Goal: Task Accomplishment & Management: Complete application form

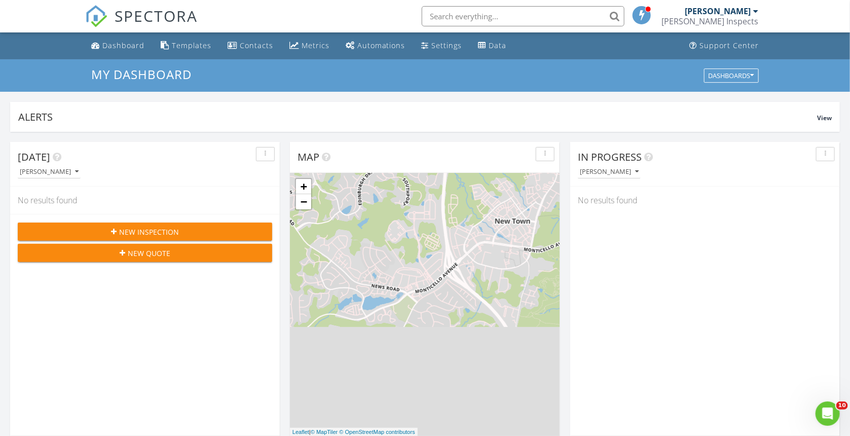
click at [198, 232] on div "New Inspection" at bounding box center [145, 232] width 238 height 11
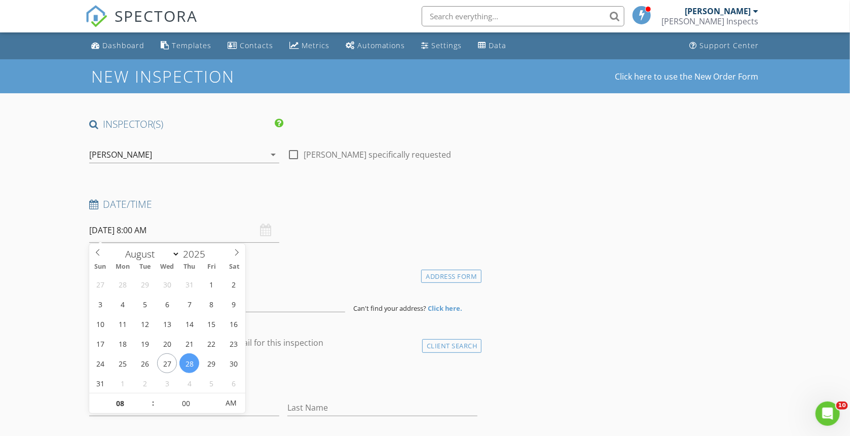
click at [190, 232] on input "08/28/2025 8:00 AM" at bounding box center [184, 230] width 190 height 25
type input "08/29/2025 8:00 AM"
type input "07"
type input "08/29/2025 7:00 AM"
click at [149, 409] on span at bounding box center [148, 409] width 7 height 10
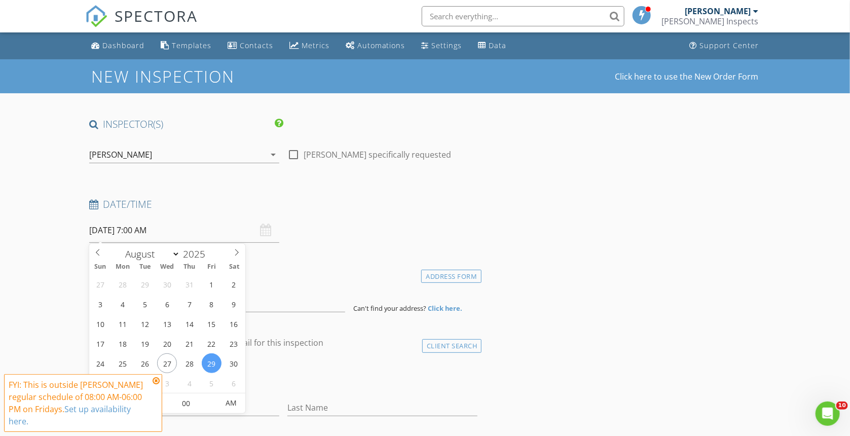
click at [157, 380] on icon at bounding box center [156, 381] width 7 height 8
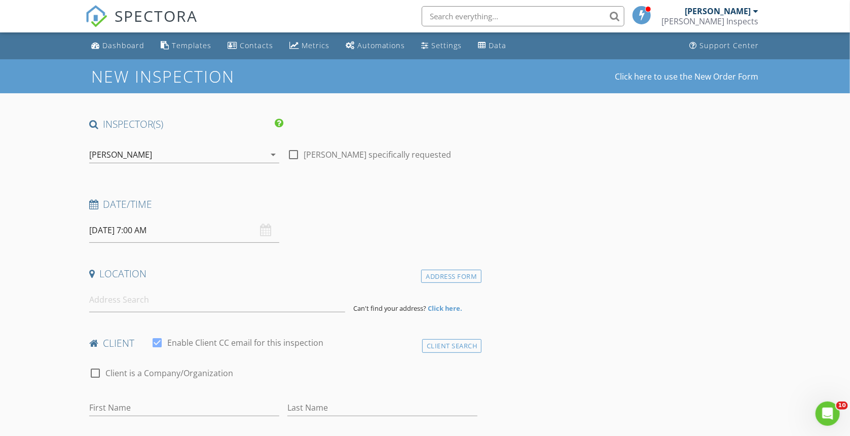
click at [143, 226] on input "08/29/2025 7:00 AM" at bounding box center [184, 230] width 190 height 25
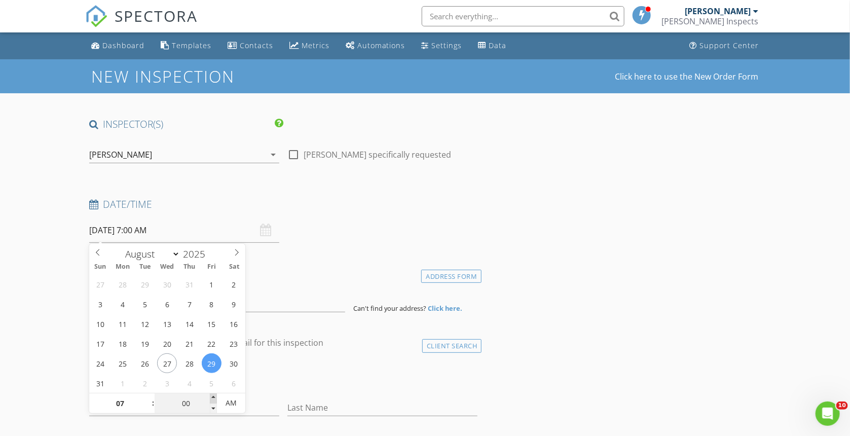
type input "05"
type input "08/29/2025 7:05 AM"
click at [212, 397] on span at bounding box center [213, 398] width 7 height 10
type input "10"
type input "08/29/2025 7:10 AM"
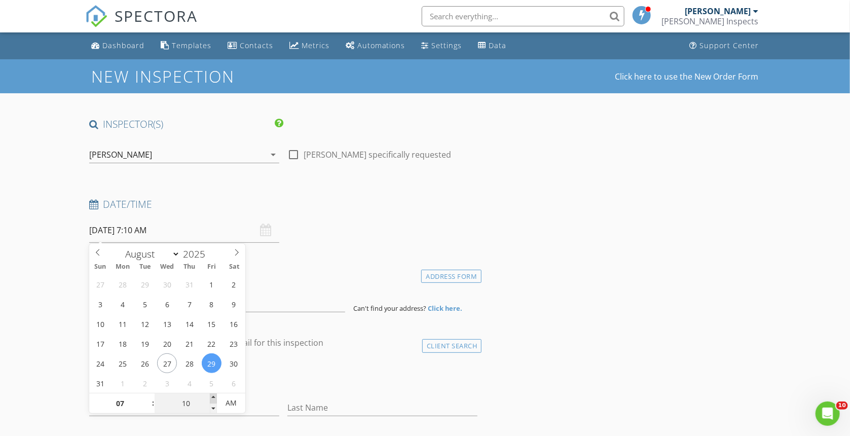
click at [212, 397] on span at bounding box center [213, 398] width 7 height 10
type input "15"
type input "08/29/2025 7:15 AM"
click at [212, 397] on span at bounding box center [213, 398] width 7 height 10
type input "20"
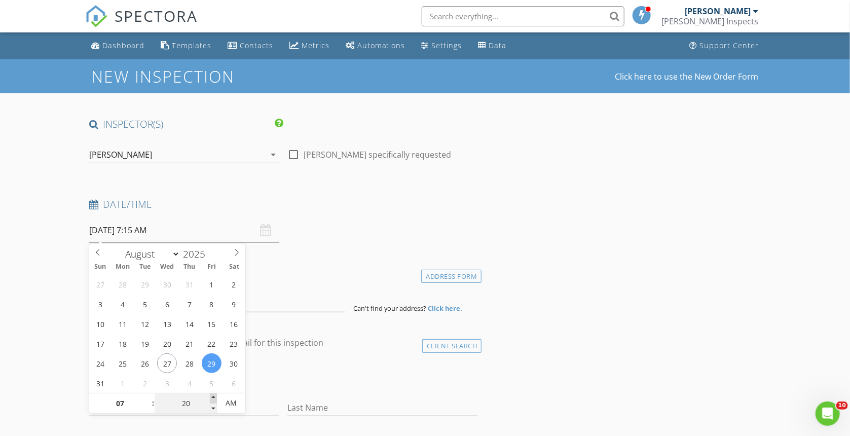
type input "08/29/2025 7:20 AM"
click at [212, 397] on span at bounding box center [213, 398] width 7 height 10
type input "25"
type input "08/29/2025 7:25 AM"
click at [213, 397] on span at bounding box center [213, 398] width 7 height 10
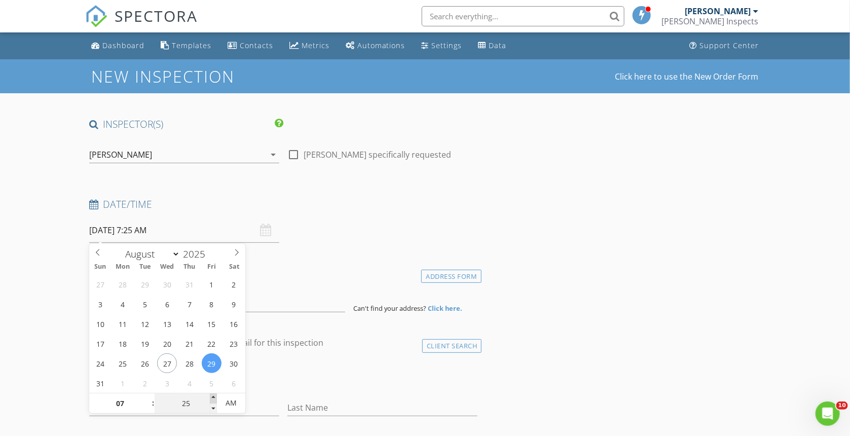
type input "30"
type input "08/29/2025 7:30 AM"
click at [213, 396] on span at bounding box center [213, 398] width 7 height 10
type input "35"
type input "08/29/2025 7:35 AM"
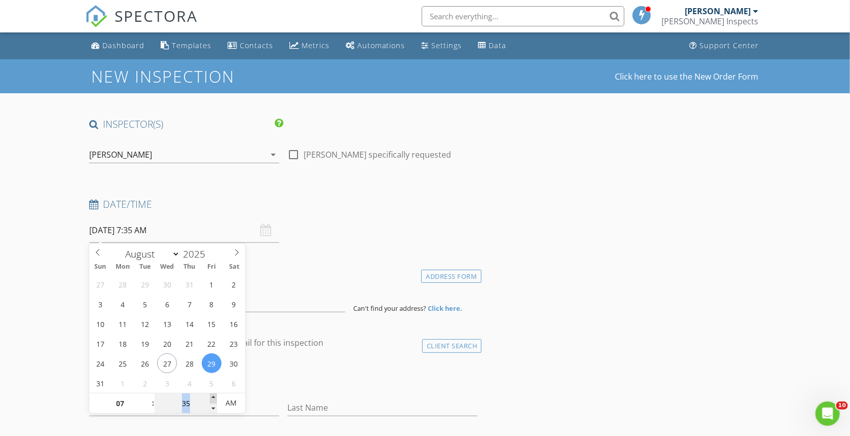
click at [213, 396] on span at bounding box center [213, 398] width 7 height 10
type input "40"
type input "08/29/2025 7:40 AM"
click at [213, 396] on span at bounding box center [213, 398] width 7 height 10
type input "45"
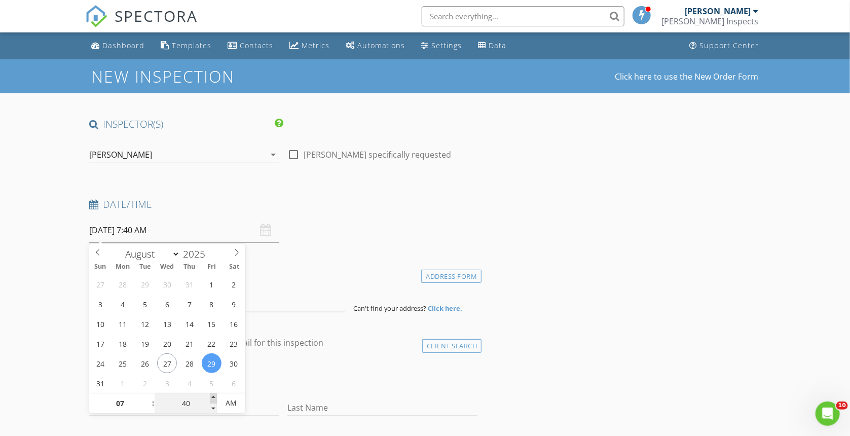
type input "08/29/2025 7:45 AM"
click at [213, 396] on span at bounding box center [213, 398] width 7 height 10
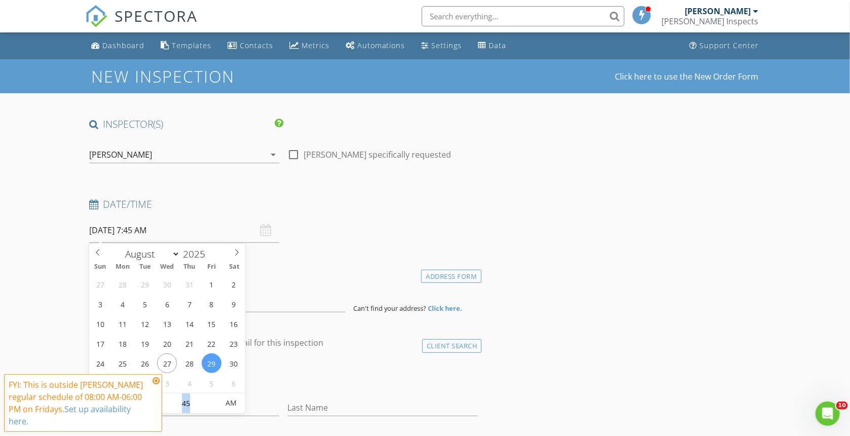
click at [156, 379] on icon at bounding box center [156, 381] width 7 height 8
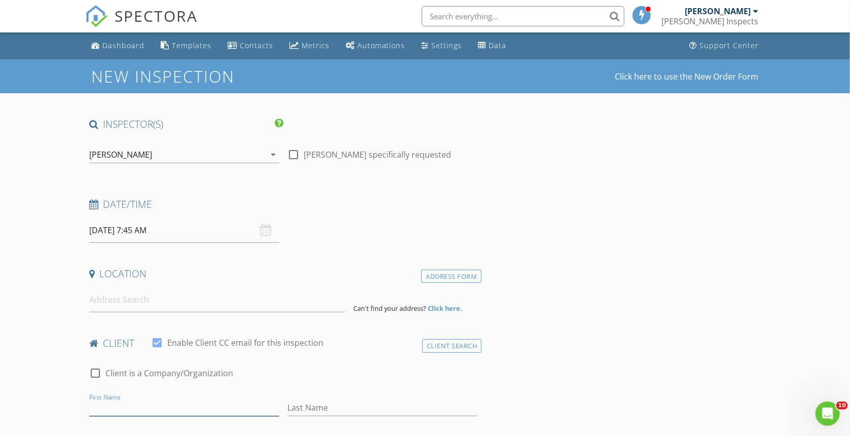
click at [170, 403] on input "First Name" at bounding box center [184, 408] width 190 height 17
click at [433, 348] on div "Client Search" at bounding box center [452, 346] width 60 height 14
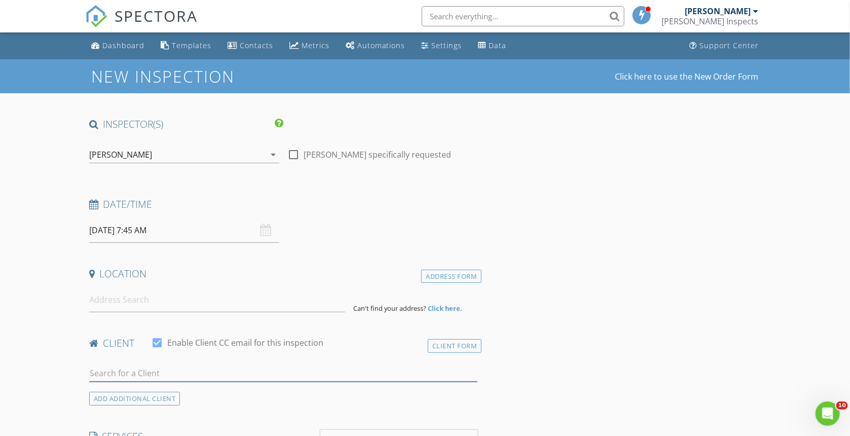
click at [166, 366] on input "text" at bounding box center [283, 373] width 389 height 17
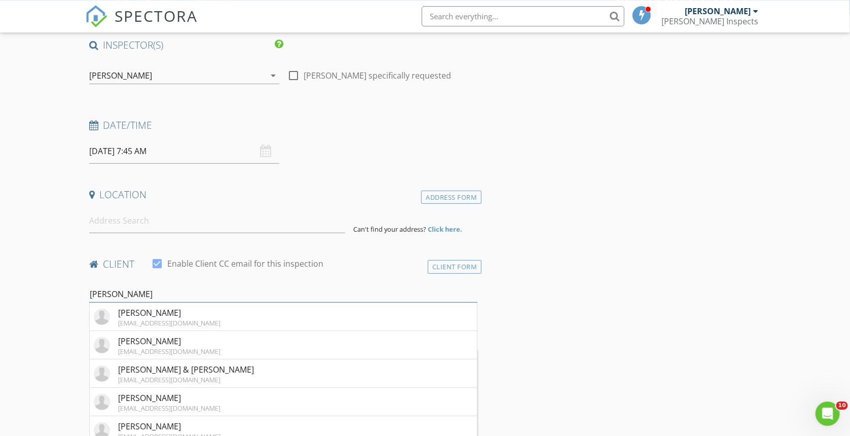
scroll to position [108, 0]
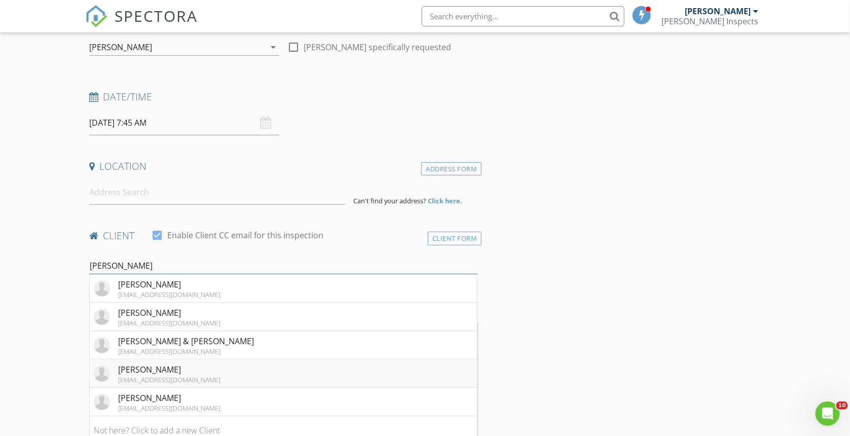
type input "ryan"
click at [181, 374] on div "Ryan Rice" at bounding box center [169, 370] width 102 height 12
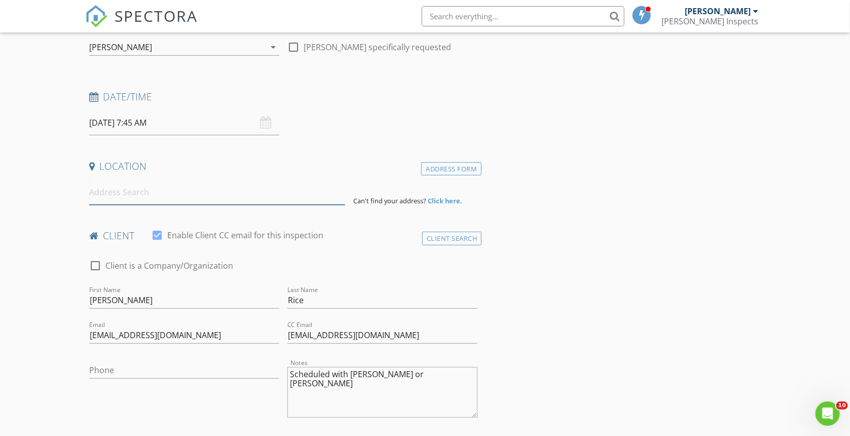
click at [197, 203] on input at bounding box center [217, 192] width 257 height 25
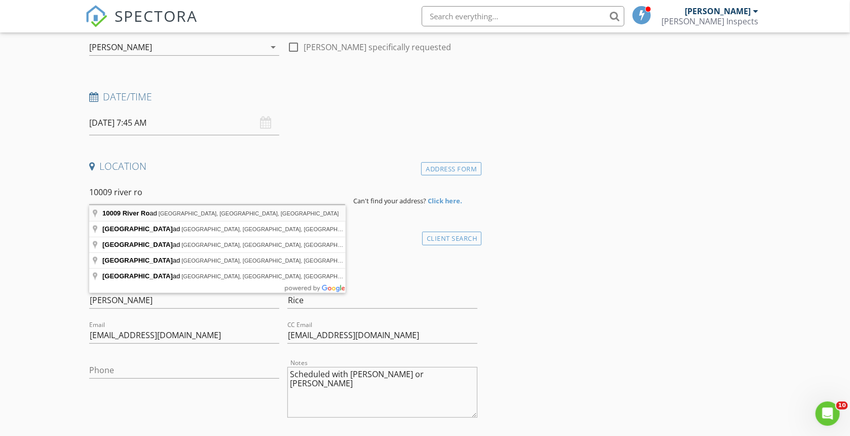
type input "10009 River Road, Petersburg, VA, USA"
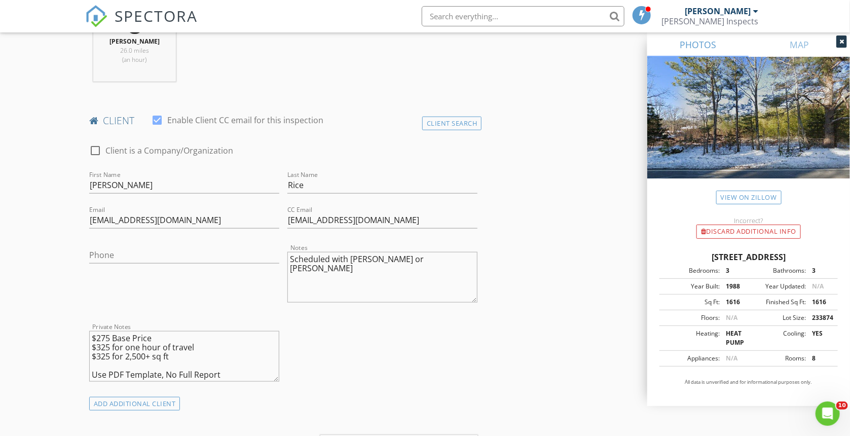
scroll to position [538, 0]
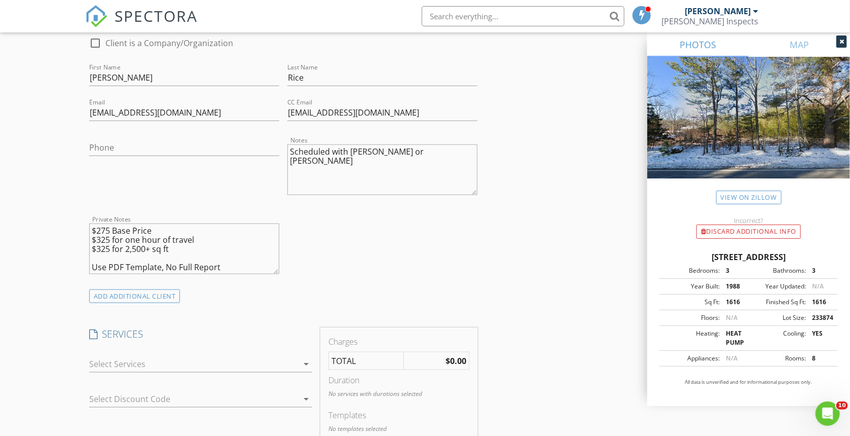
click at [178, 364] on div at bounding box center [193, 364] width 209 height 16
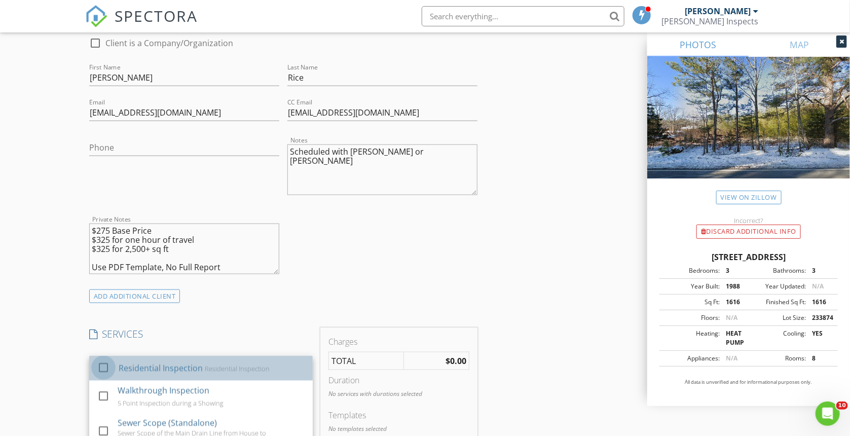
click at [100, 366] on div at bounding box center [103, 367] width 17 height 17
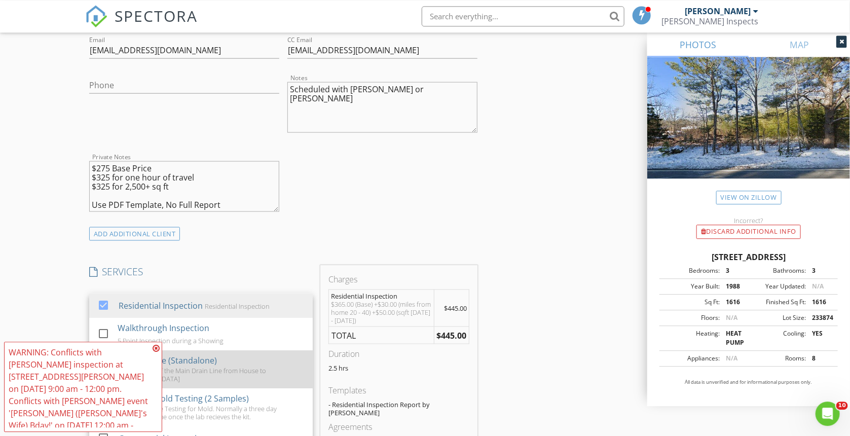
scroll to position [645, 0]
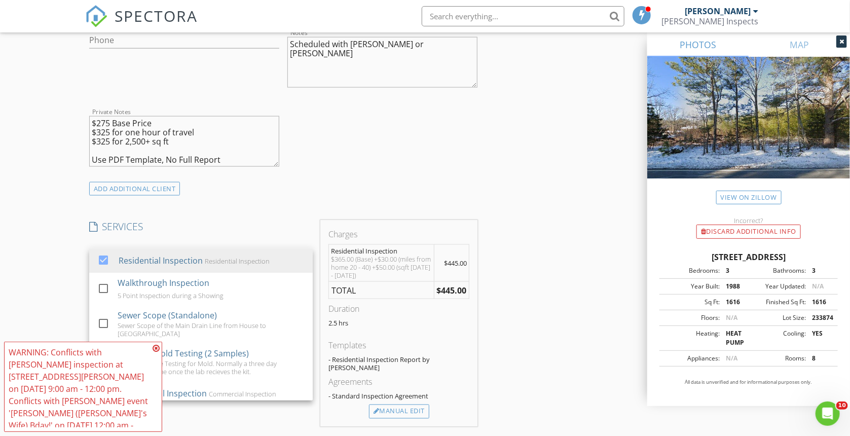
click at [156, 352] on icon at bounding box center [156, 348] width 7 height 8
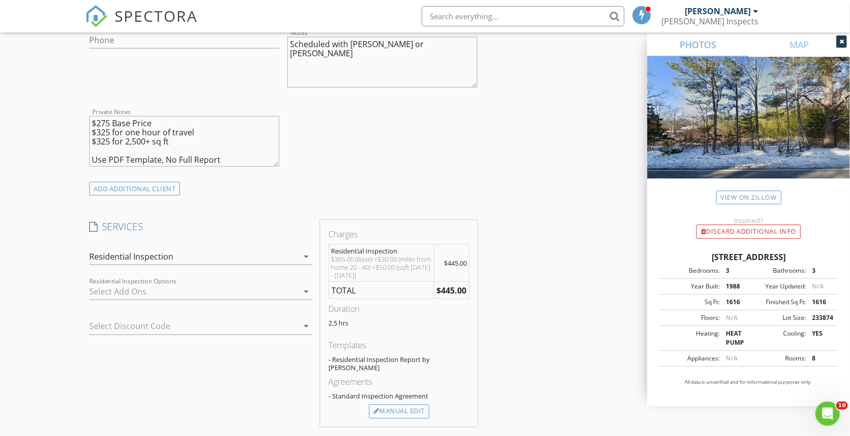
click at [183, 256] on div "Residential Inspection" at bounding box center [193, 256] width 209 height 16
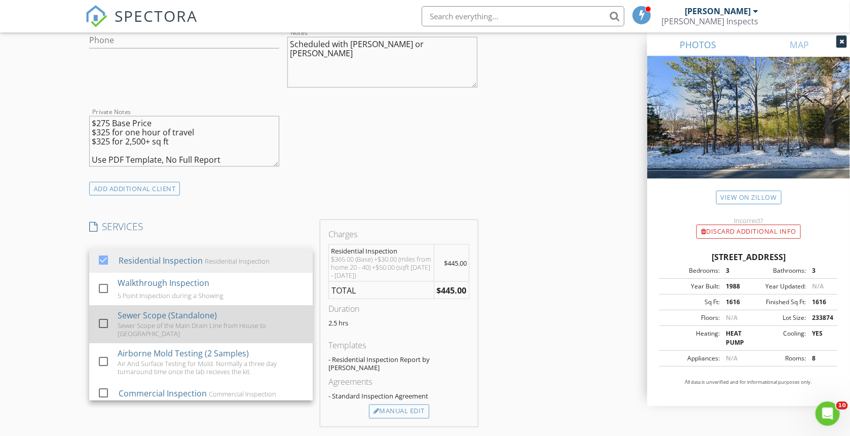
scroll to position [699, 0]
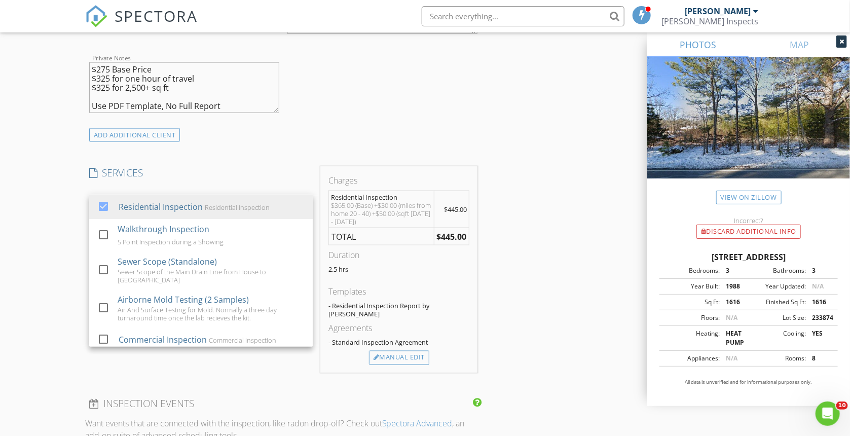
click at [563, 308] on div "INSPECTOR(S) check_box Chris dePolo PRIMARY Chris dePolo arrow_drop_down check_…" at bounding box center [425, 266] width 681 height 1694
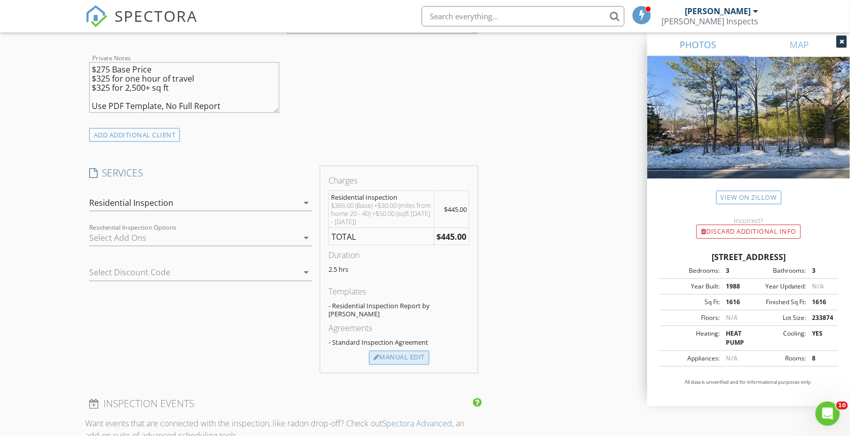
click at [418, 355] on div "Manual Edit" at bounding box center [399, 358] width 60 height 14
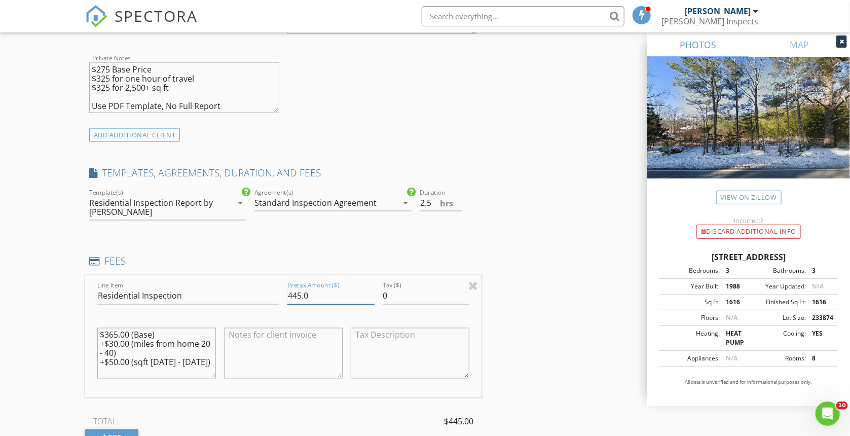
drag, startPoint x: 309, startPoint y: 296, endPoint x: 278, endPoint y: 292, distance: 31.1
click at [288, 292] on input "445.0" at bounding box center [331, 296] width 87 height 17
type input "425"
click at [285, 336] on textarea at bounding box center [283, 353] width 119 height 51
click at [228, 334] on textarea "Limited Inspection w/Video (+Rush Booking +125" at bounding box center [283, 353] width 119 height 51
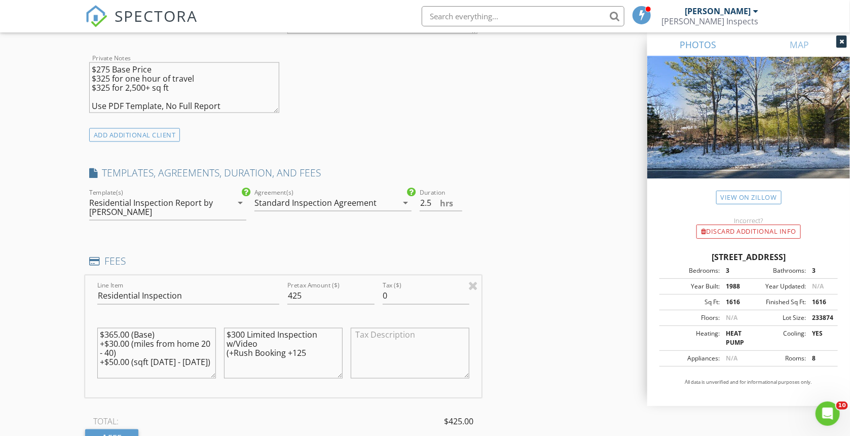
click at [269, 344] on textarea "$300 Limited Inspection w/Video (+Rush Booking +125" at bounding box center [283, 353] width 119 height 51
click at [308, 351] on textarea "$300 Limited Inspection w/Video + 45 min travel (+Rush Booking +125" at bounding box center [283, 353] width 119 height 51
drag, startPoint x: 286, startPoint y: 352, endPoint x: 255, endPoint y: 359, distance: 32.1
click at [255, 359] on textarea "$300 Limited Inspection w/Video + 45 min travel (+Rush Booking +125)" at bounding box center [283, 353] width 119 height 51
drag, startPoint x: 317, startPoint y: 352, endPoint x: 299, endPoint y: 353, distance: 17.8
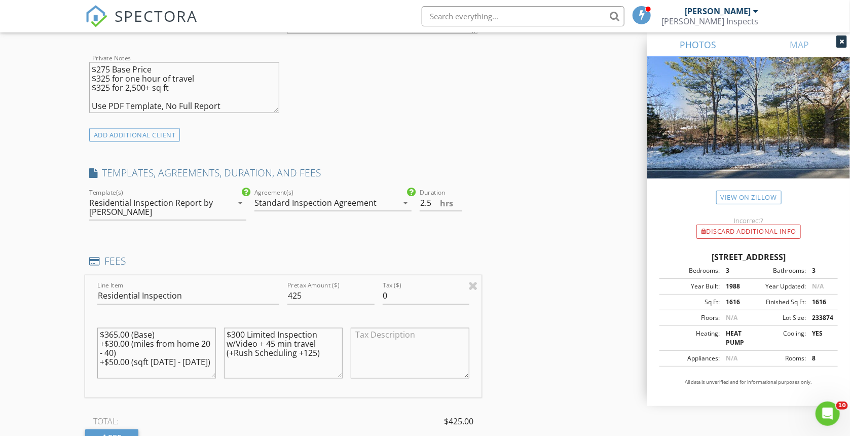
click at [299, 353] on textarea "$300 Limited Inspection w/Video + 45 min travel (+Rush Scheduling +125)" at bounding box center [283, 353] width 119 height 51
click at [235, 349] on textarea "$300 Limited Inspection w/Video + 45 min travel (+Rush Scheduling )" at bounding box center [283, 353] width 119 height 51
drag, startPoint x: 329, startPoint y: 351, endPoint x: 219, endPoint y: 352, distance: 110.0
click at [224, 352] on textarea "$300 Limited Inspection w/Video + 45 min travel (+$125Rush Scheduling )" at bounding box center [283, 353] width 119 height 51
click at [267, 363] on textarea "$300 Limited Inspection w/Video + 45 min travel (+$125Rush Scheduling )" at bounding box center [283, 353] width 119 height 51
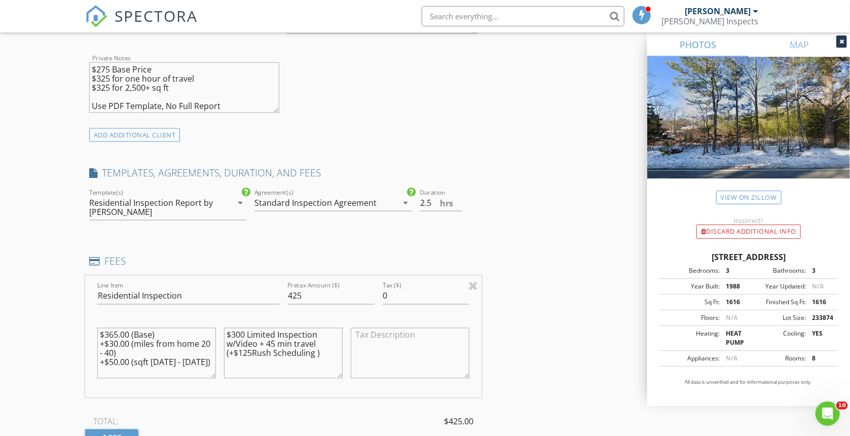
click at [253, 353] on textarea "$300 Limited Inspection w/Video + 45 min travel (+$125Rush Scheduling )" at bounding box center [283, 353] width 119 height 51
click at [274, 353] on textarea "$300 Limited Inspection w/Video + 45 min travel (+$125 Rush Scheduling )" at bounding box center [283, 353] width 119 height 51
drag, startPoint x: 328, startPoint y: 355, endPoint x: 221, endPoint y: 354, distance: 107.5
click at [224, 354] on textarea "$300 Limited Inspection w/Video + 45 min travel (+$125 Rush Scheduling )" at bounding box center [283, 353] width 119 height 51
type textarea "$300 Limited Inspection w/Video + 45 min travel (+$125 Rush Scheduling )"
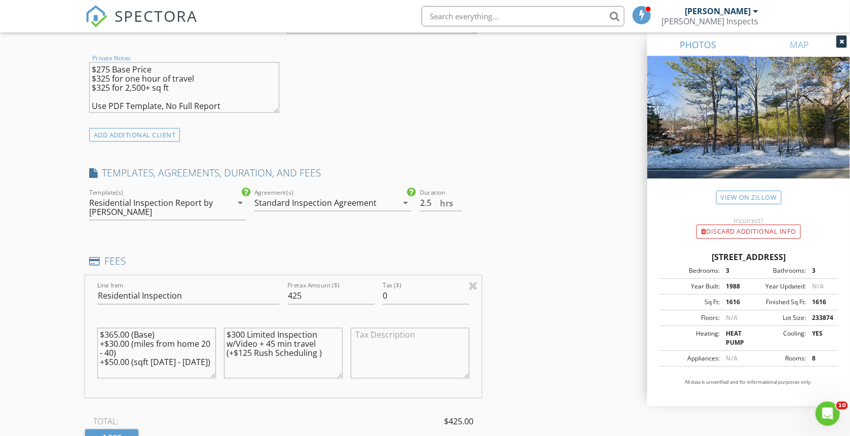
click at [210, 91] on textarea "$275 Base Price $325 for one hour of travel $325 for 2,500+ sq ft Use PDF Templ…" at bounding box center [184, 87] width 190 height 51
paste textarea "(+$125 Rush Scheduling )"
type textarea "$275 Base Price $325 for one hour of travel $325 for 2,500+ sq ft (+$125 Rush S…"
click at [328, 357] on textarea "$300 Limited Inspection w/Video + 45 min travel (+$125 Rush Scheduling )" at bounding box center [283, 353] width 119 height 51
click at [457, 205] on input "2" at bounding box center [441, 203] width 43 height 17
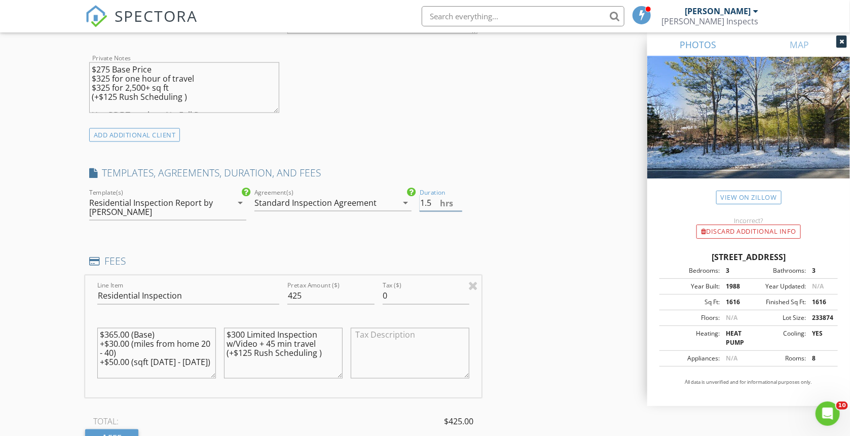
click at [457, 205] on input "1.5" at bounding box center [441, 203] width 43 height 17
type input "1"
click at [457, 205] on input "1" at bounding box center [441, 203] width 43 height 17
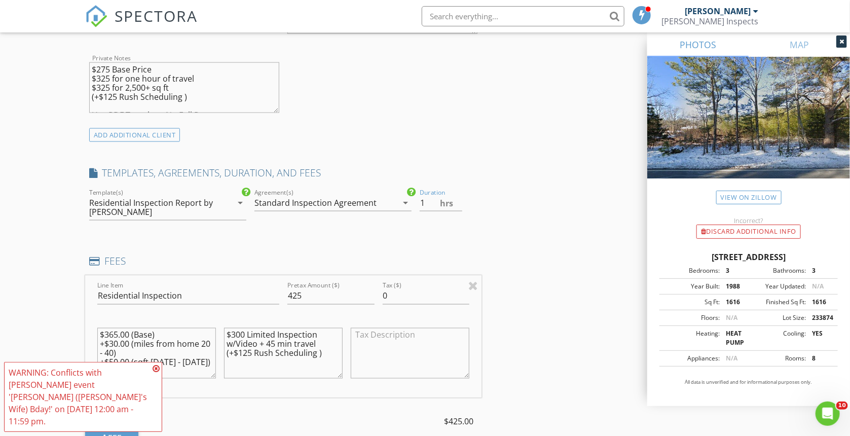
click at [526, 257] on div "INSPECTOR(S) check_box Chris dePolo PRIMARY Chris dePolo arrow_drop_down check_…" at bounding box center [425, 310] width 681 height 1782
click at [154, 373] on icon at bounding box center [156, 369] width 7 height 8
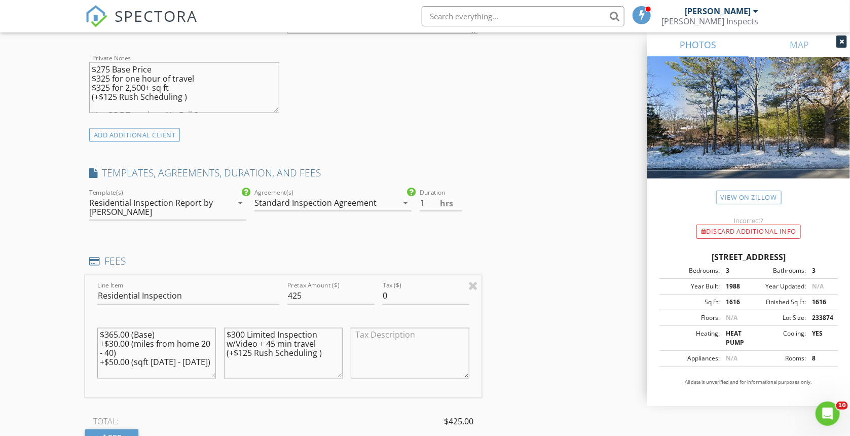
click at [310, 341] on textarea "$300 Limited Inspection w/Video + 45 min travel (+$125 Rush Scheduling )" at bounding box center [283, 353] width 119 height 51
drag, startPoint x: 277, startPoint y: 335, endPoint x: 248, endPoint y: 333, distance: 29.0
click at [248, 333] on textarea "$300 Limited Inspection w/Video + 45 min travel (+$125 Rush Scheduling )" at bounding box center [283, 353] width 119 height 51
click at [338, 333] on textarea "$300 Abbreviated Inspection w/Video + 45 min travel (+$125 Rush Scheduling )" at bounding box center [283, 353] width 119 height 51
type textarea "$300 Abbreviated Inspection Templatew/Video + 45 min travel (+$125 Rush Schedul…"
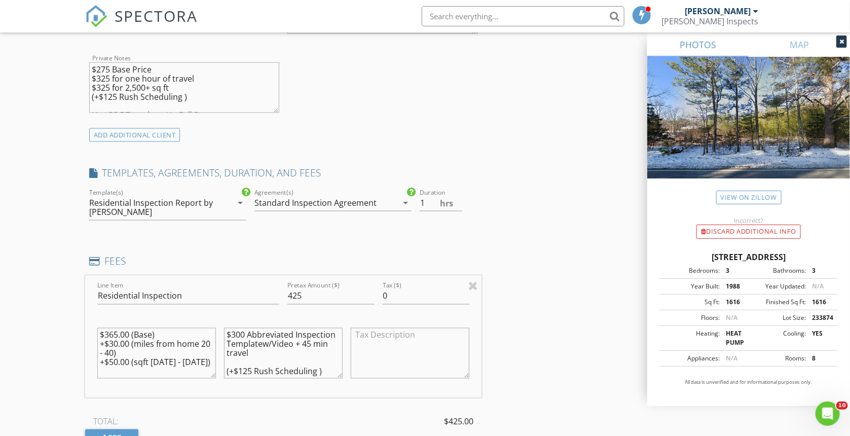
click at [318, 202] on div "Standard Inspection Agreement" at bounding box center [316, 202] width 122 height 9
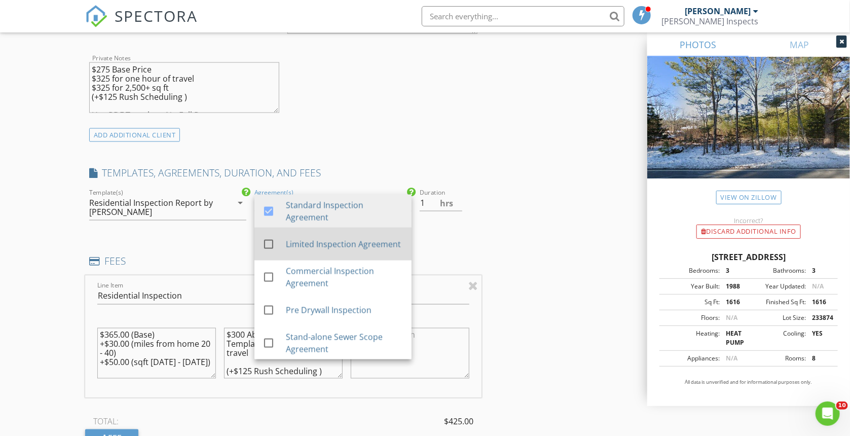
click at [269, 241] on div at bounding box center [268, 244] width 17 height 17
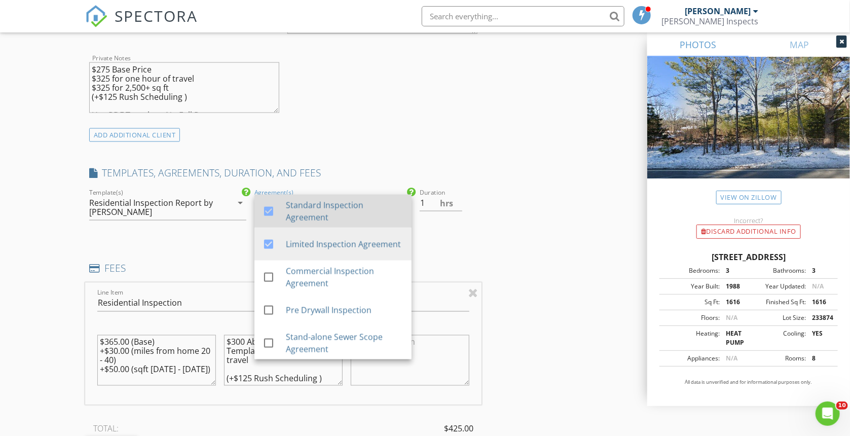
click at [268, 213] on div at bounding box center [268, 211] width 17 height 17
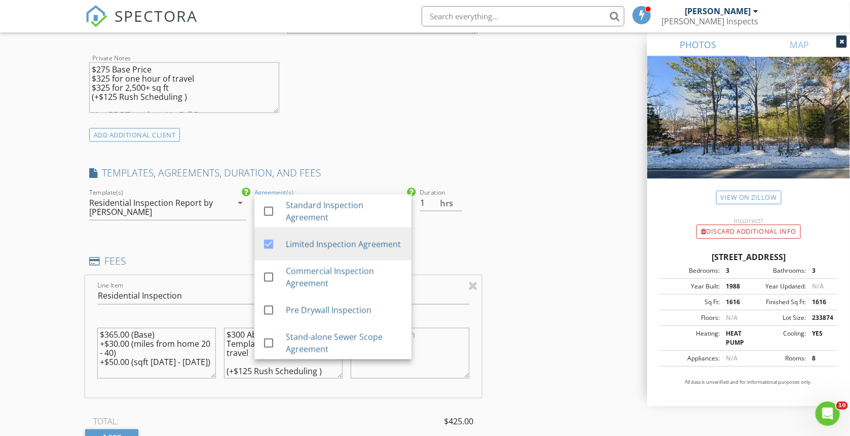
click at [538, 213] on div "INSPECTOR(S) check_box Chris dePolo PRIMARY Chris dePolo arrow_drop_down check_…" at bounding box center [425, 310] width 681 height 1782
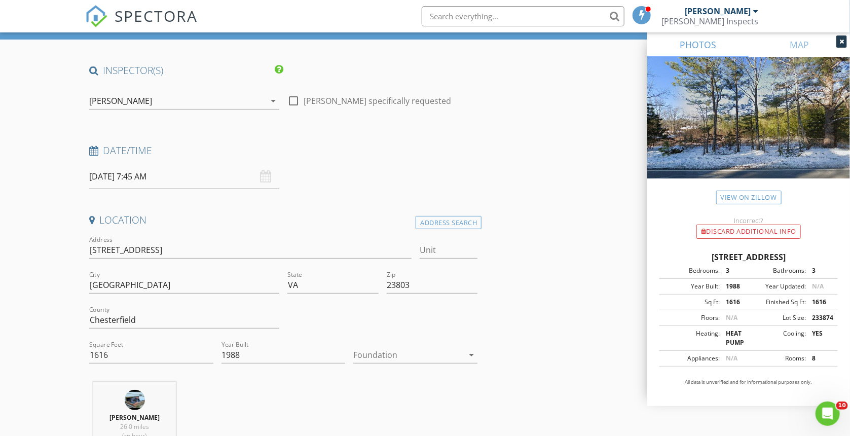
scroll to position [0, 0]
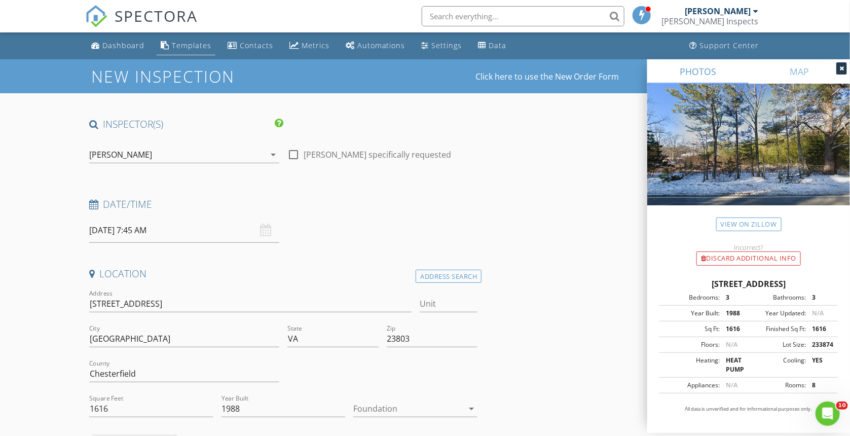
click at [172, 46] on div "Templates" at bounding box center [192, 46] width 40 height 10
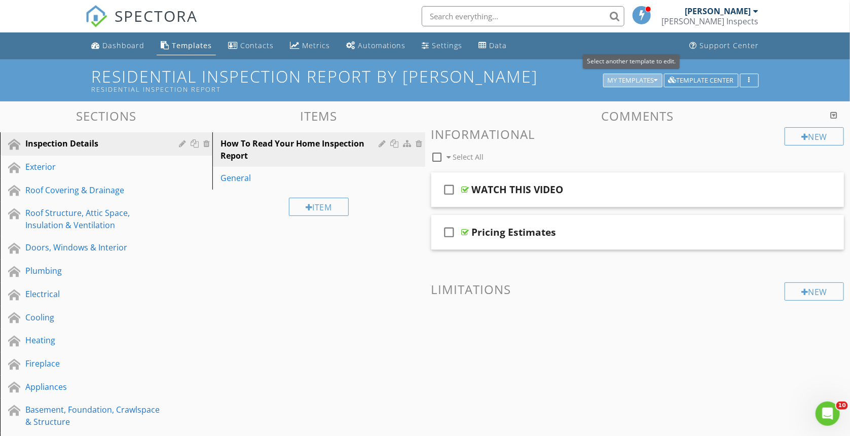
click at [658, 80] on icon "button" at bounding box center [657, 80] width 4 height 7
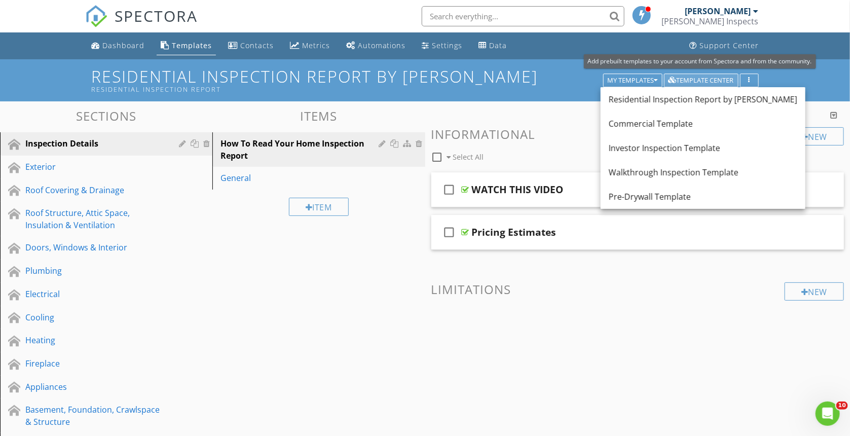
click at [703, 79] on div "Template Center" at bounding box center [701, 80] width 65 height 7
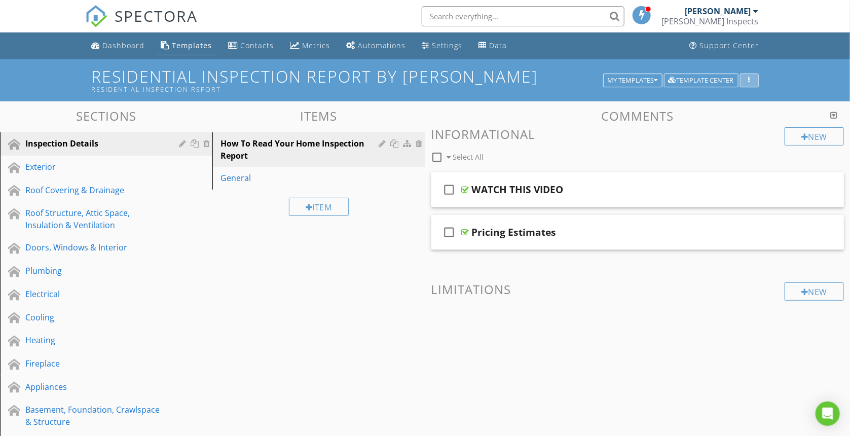
click at [754, 84] on button "button" at bounding box center [749, 81] width 19 height 14
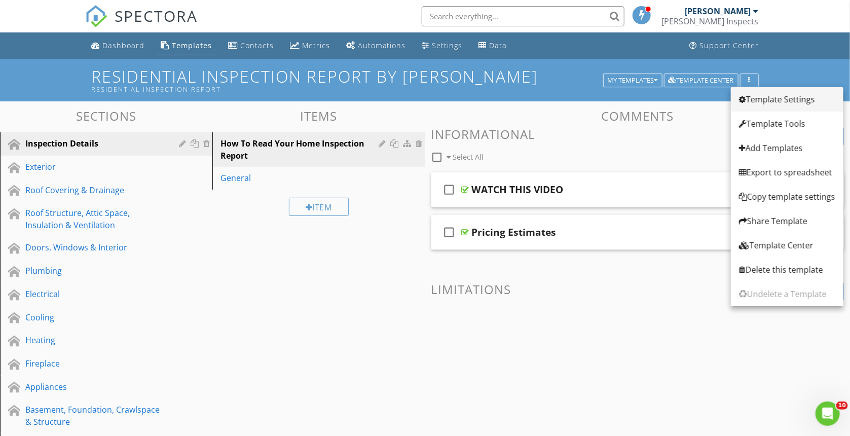
click at [781, 100] on div "Template Settings" at bounding box center [787, 99] width 96 height 12
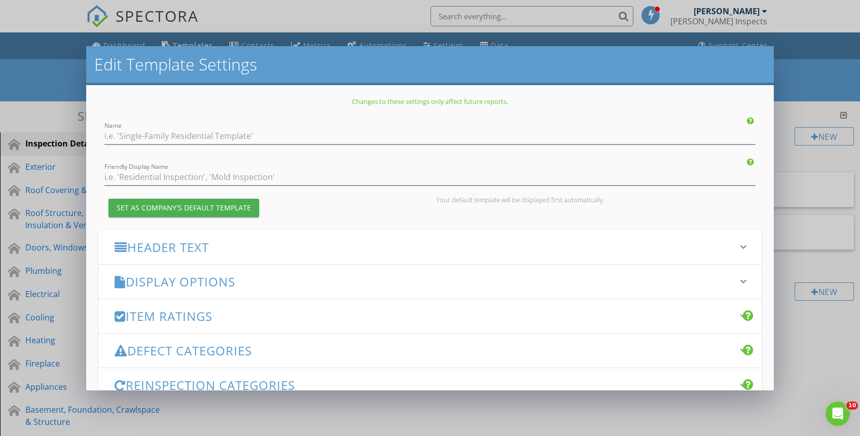
type input "Residential Inspection Report by Chris Inspects"
type input "Residential Inspection Report"
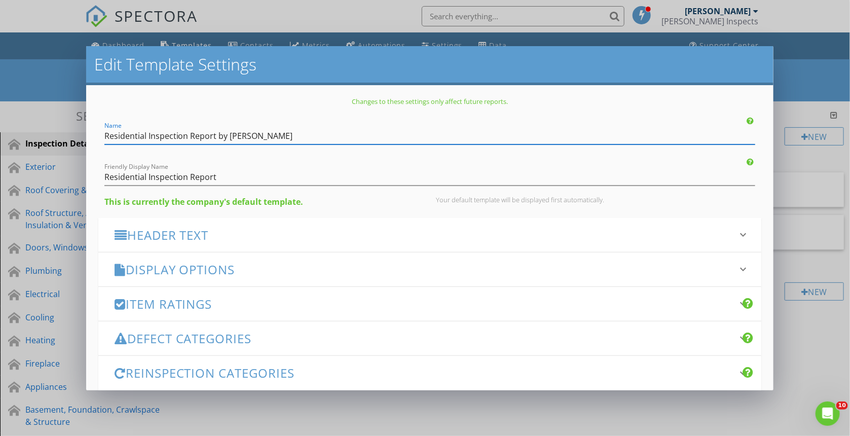
click at [822, 69] on div "Edit Template Settings Changes to these settings only affect future reports. Na…" at bounding box center [425, 218] width 850 height 436
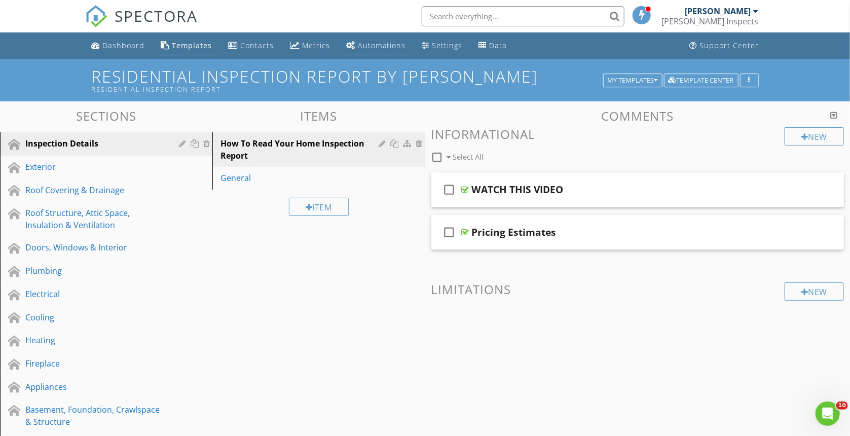
click at [385, 42] on div "Automations" at bounding box center [382, 46] width 48 height 10
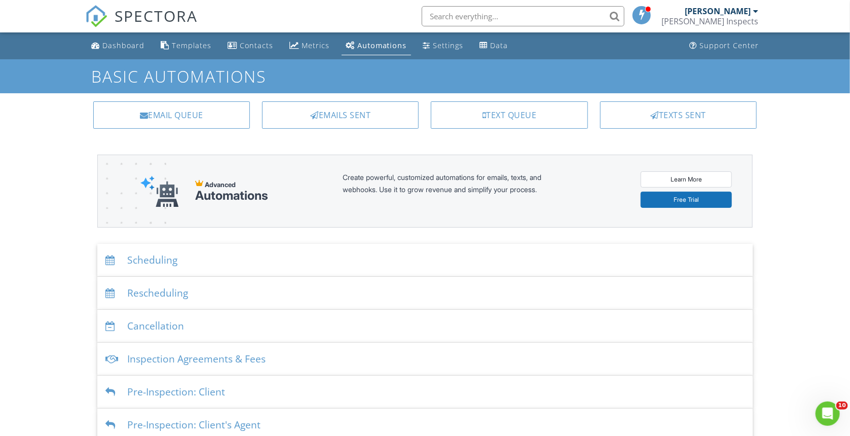
click at [281, 353] on div "Inspection Agreements & Fees" at bounding box center [425, 359] width 656 height 33
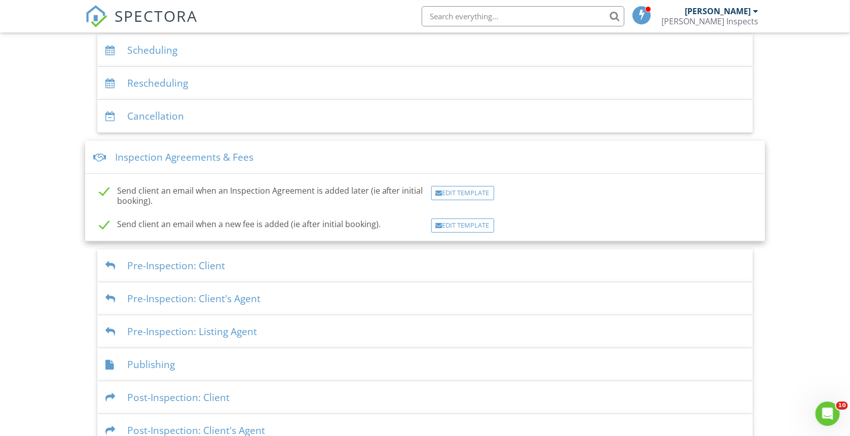
scroll to position [215, 0]
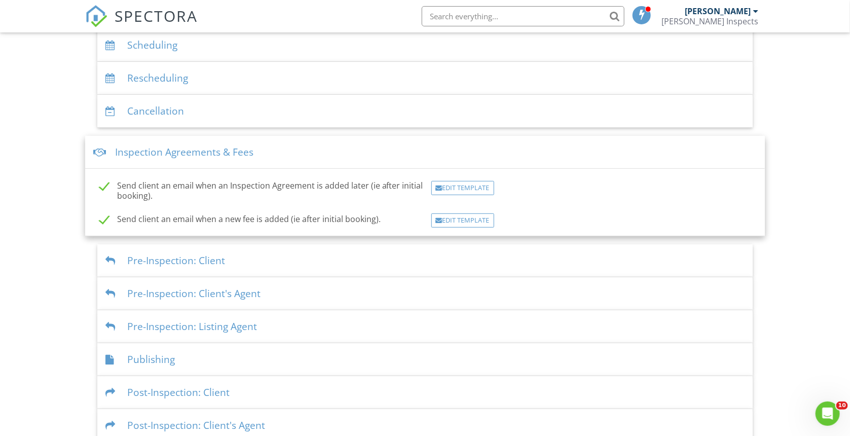
click at [827, 269] on div "Dashboard Templates Contacts Metrics Automations Settings Data Support Center B…" at bounding box center [425, 146] width 850 height 658
click at [812, 282] on div "Dashboard Templates Contacts Metrics Automations Settings Data Support Center B…" at bounding box center [425, 146] width 850 height 658
click at [812, 270] on div "Dashboard Templates Contacts Metrics Automations Settings Data Support Center B…" at bounding box center [425, 146] width 850 height 658
click at [51, 154] on div "Dashboard Templates Contacts Metrics Automations Settings Data Support Center B…" at bounding box center [425, 146] width 850 height 658
click at [28, 191] on div "Dashboard Templates Contacts Metrics Automations Settings Data Support Center B…" at bounding box center [425, 146] width 850 height 658
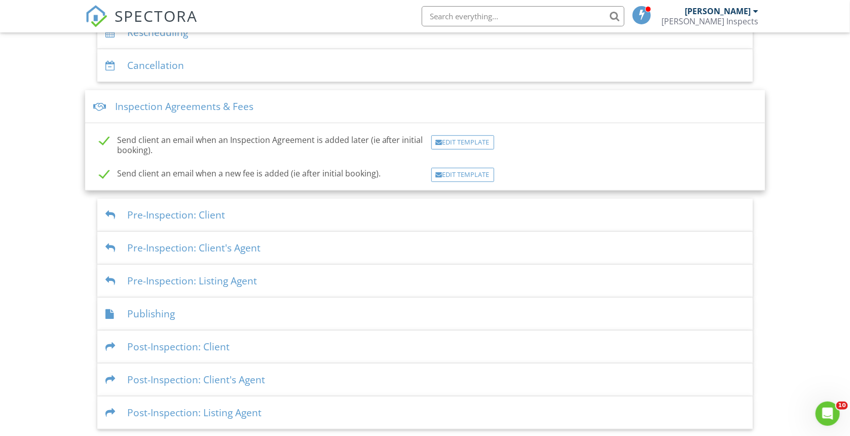
scroll to position [0, 0]
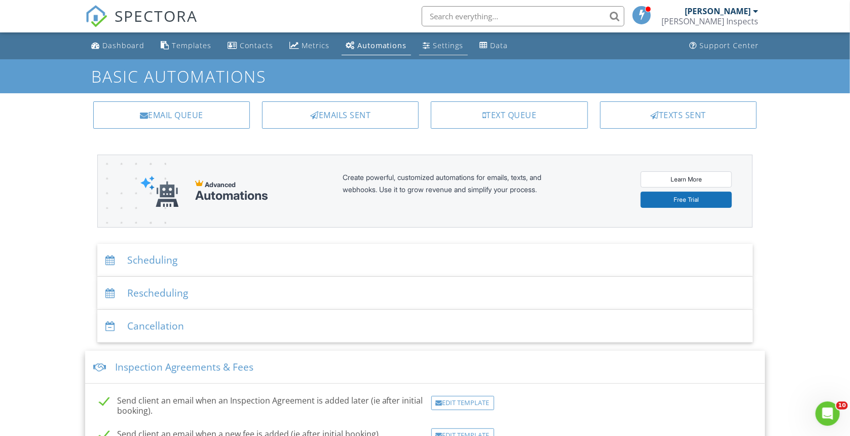
click at [445, 48] on div "Settings" at bounding box center [449, 46] width 30 height 10
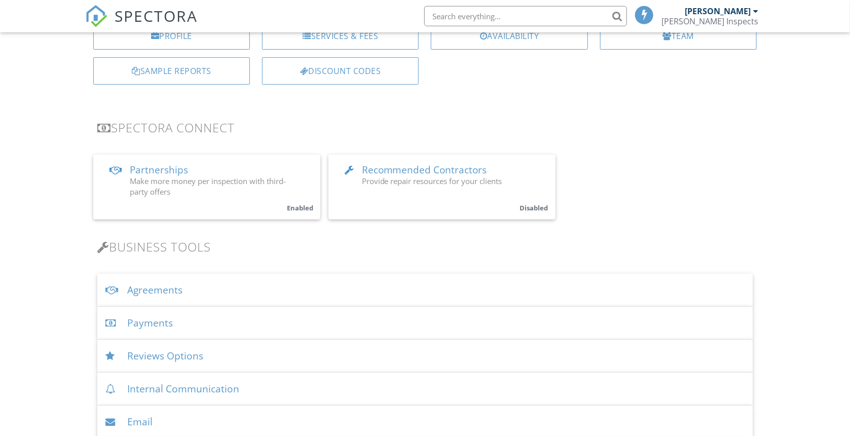
scroll to position [215, 0]
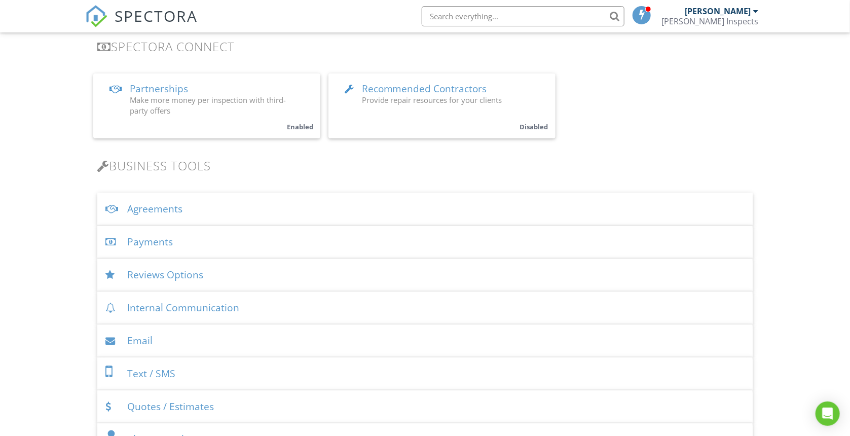
click at [389, 209] on div "Agreements" at bounding box center [425, 209] width 656 height 33
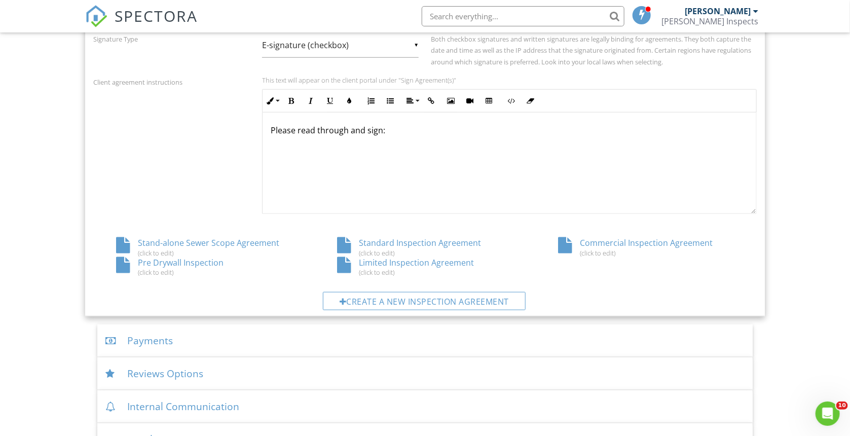
scroll to position [430, 0]
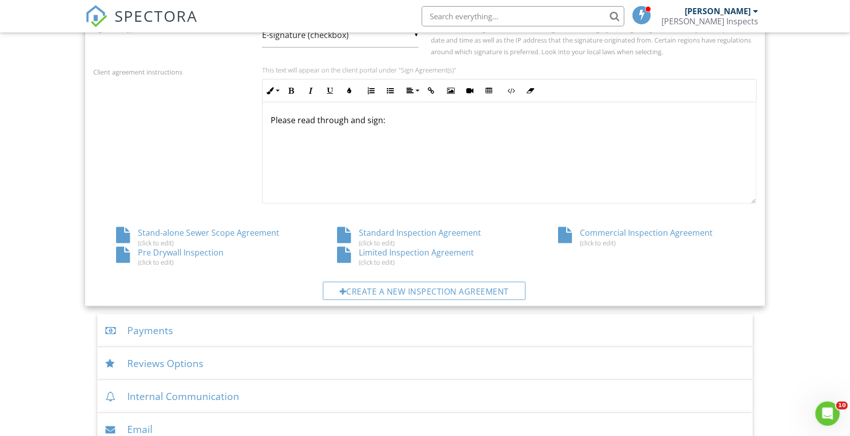
click at [415, 253] on div "Limited Inspection Agreement (click to edit)" at bounding box center [425, 256] width 222 height 19
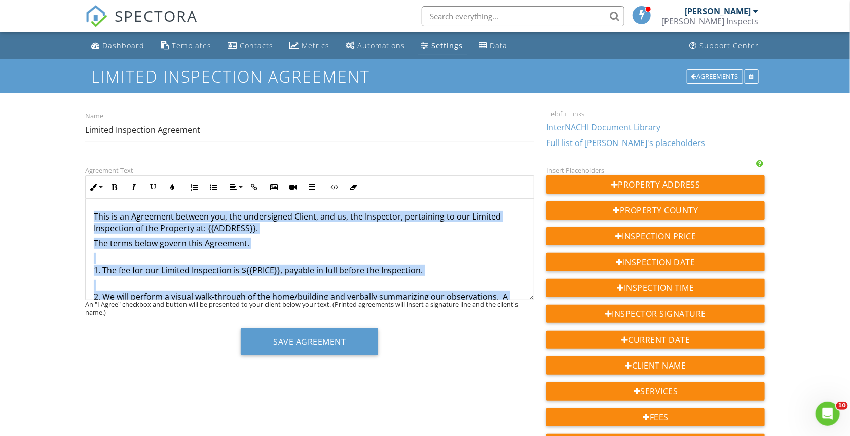
copy div "This is an Agreement between you, the undersigned Client, and us, the Inspector…"
click at [705, 75] on div "Agreements" at bounding box center [715, 76] width 56 height 14
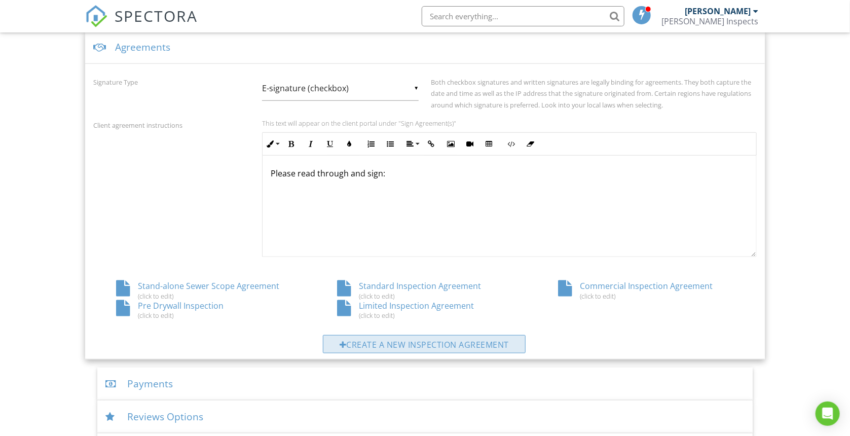
click at [405, 343] on div "Create a new inspection agreement" at bounding box center [424, 344] width 203 height 18
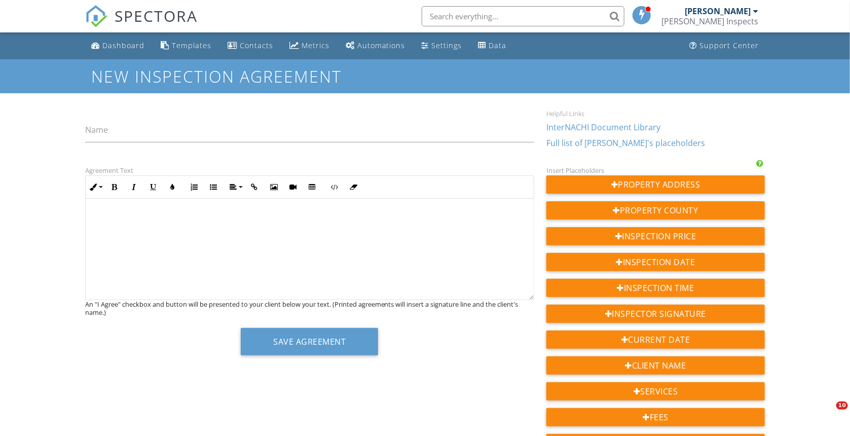
click at [233, 230] on div at bounding box center [310, 249] width 448 height 101
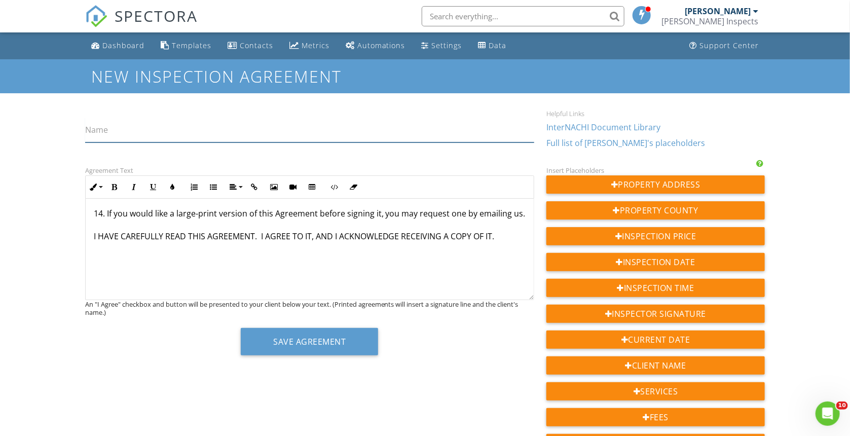
click at [164, 132] on input "Name" at bounding box center [309, 130] width 449 height 25
drag, startPoint x: 248, startPoint y: 129, endPoint x: 242, endPoint y: 132, distance: 6.4
click at [242, 132] on input "Abbreviated Investor Inspection w/Video" at bounding box center [309, 130] width 449 height 25
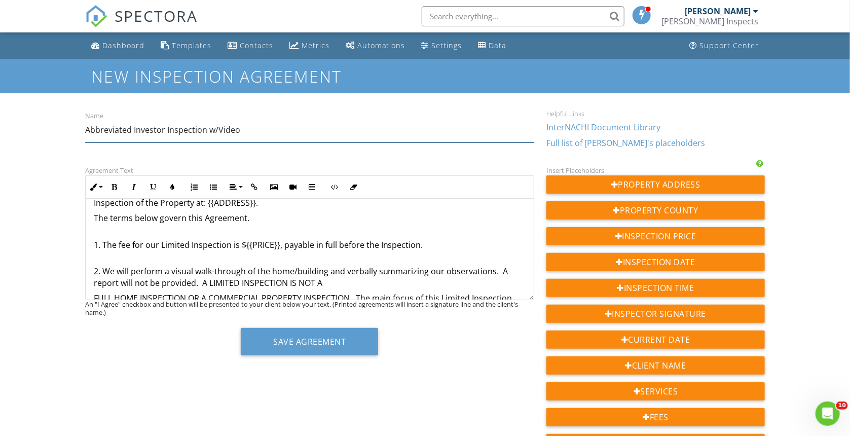
scroll to position [64, 0]
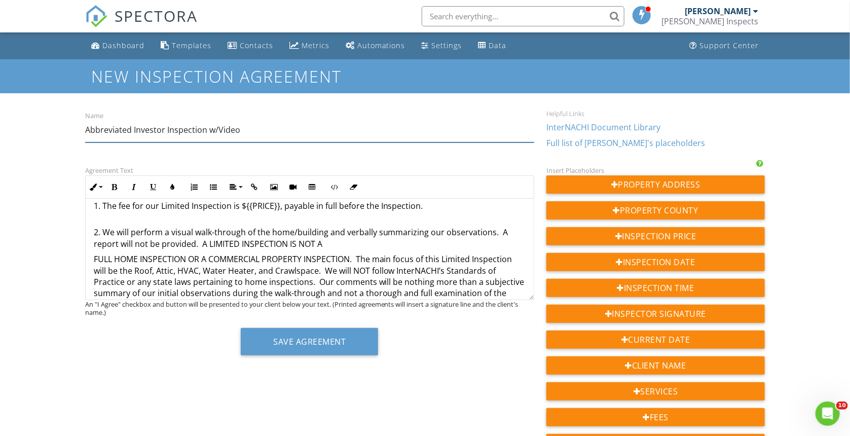
type input "Abbreviated Investor Inspection w/Video"
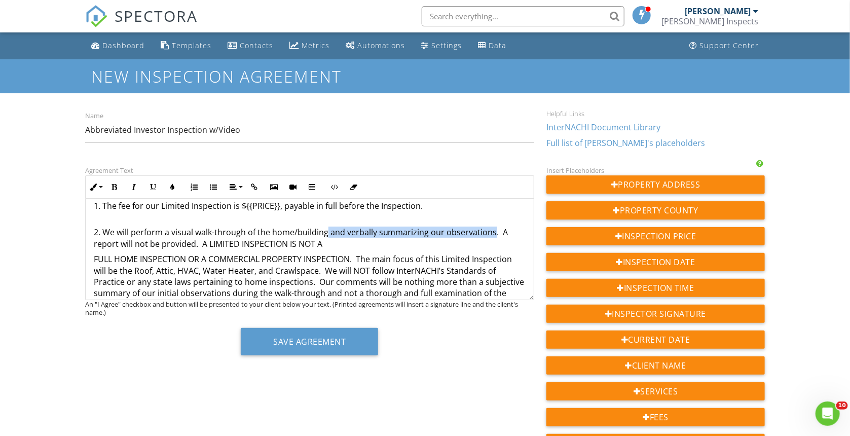
drag, startPoint x: 327, startPoint y: 231, endPoint x: 492, endPoint y: 236, distance: 165.9
click at [492, 236] on p "2. We will perform a visual walk-through of the home/building and verbally summ…" at bounding box center [310, 233] width 432 height 34
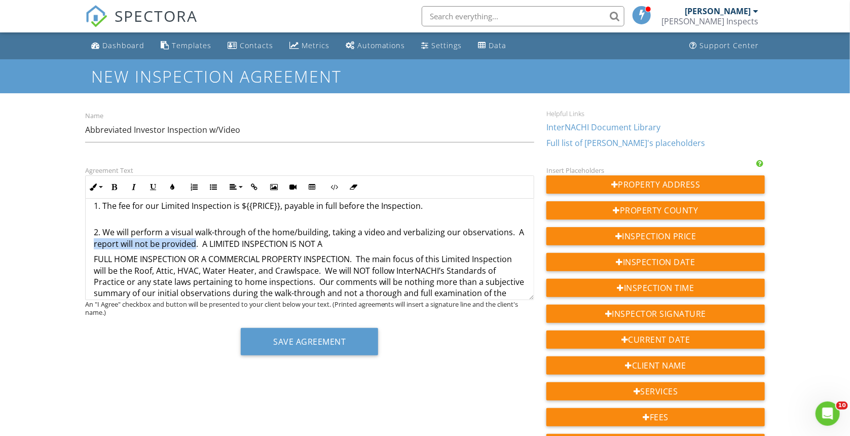
drag, startPoint x: 203, startPoint y: 245, endPoint x: 104, endPoint y: 248, distance: 98.4
click at [104, 248] on p "2. We will perform a visual walk-through of the home/building, taking a video a…" at bounding box center [310, 233] width 432 height 34
drag, startPoint x: 308, startPoint y: 245, endPoint x: 320, endPoint y: 250, distance: 13.5
click at [389, 243] on p "2. We will perform a visual walk-through of the home/building, taking a video a…" at bounding box center [310, 233] width 432 height 34
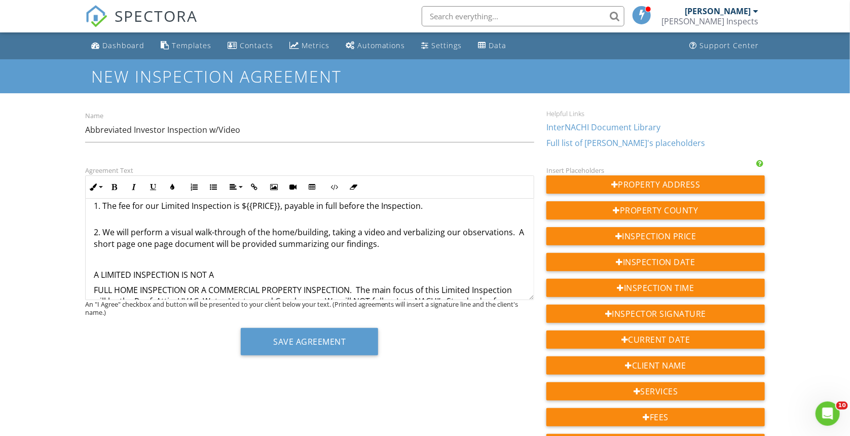
click at [375, 275] on p "A LIMITED INSPECTION IS NOT A" at bounding box center [310, 274] width 432 height 11
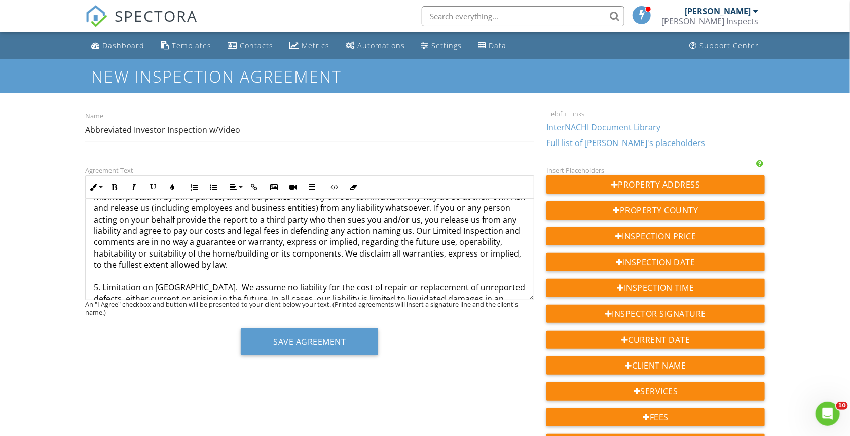
scroll to position [323, 0]
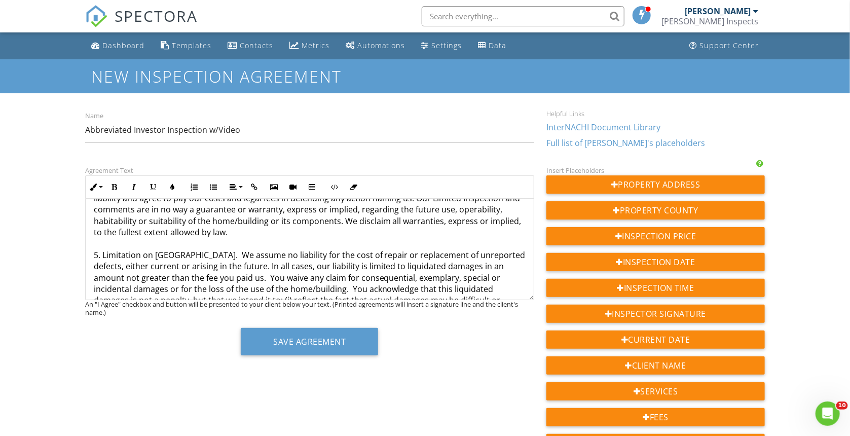
click at [406, 165] on div "Agreement Text Inline Style XLarge Large Normal Small Light Small/Light Bold It…" at bounding box center [309, 263] width 461 height 199
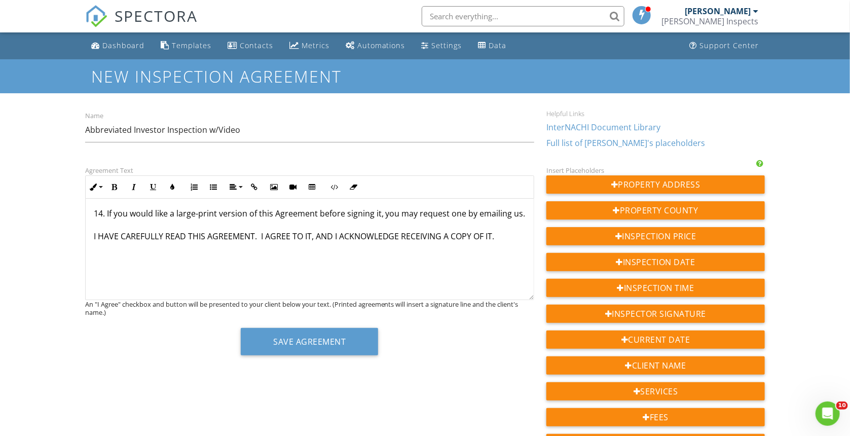
scroll to position [898, 0]
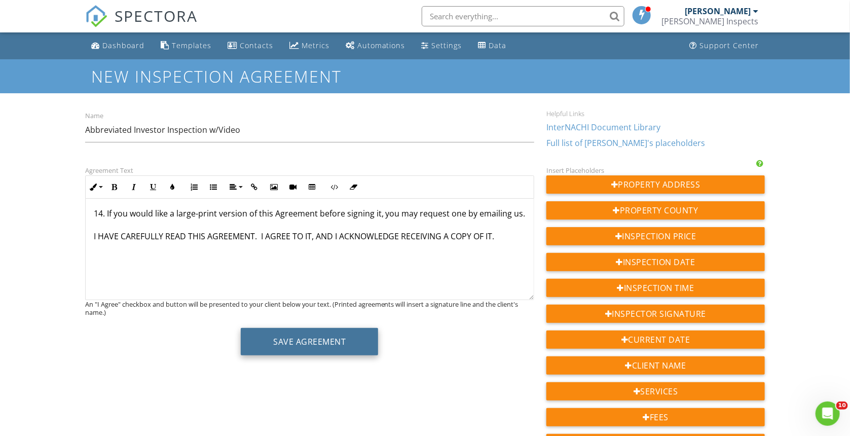
click at [364, 343] on button "Save Agreement" at bounding box center [309, 341] width 137 height 27
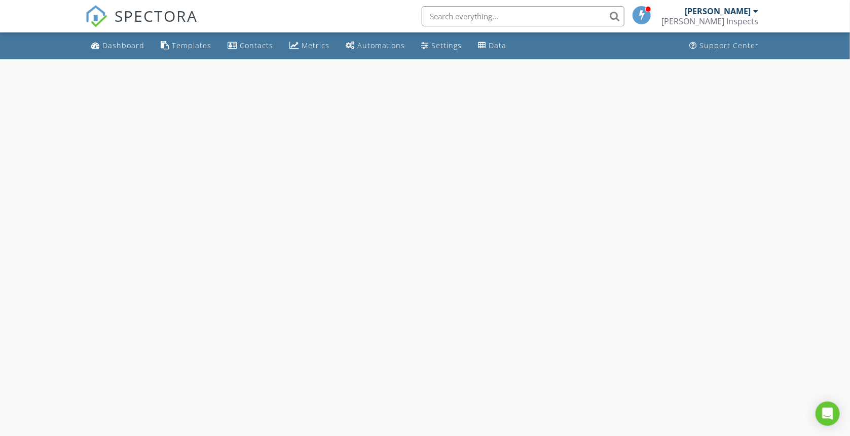
select select "7"
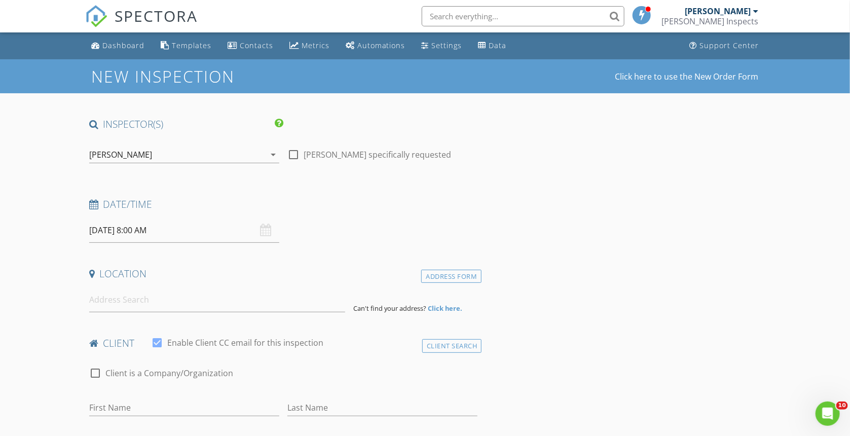
click at [149, 225] on input "[DATE] 8:00 AM" at bounding box center [184, 230] width 190 height 25
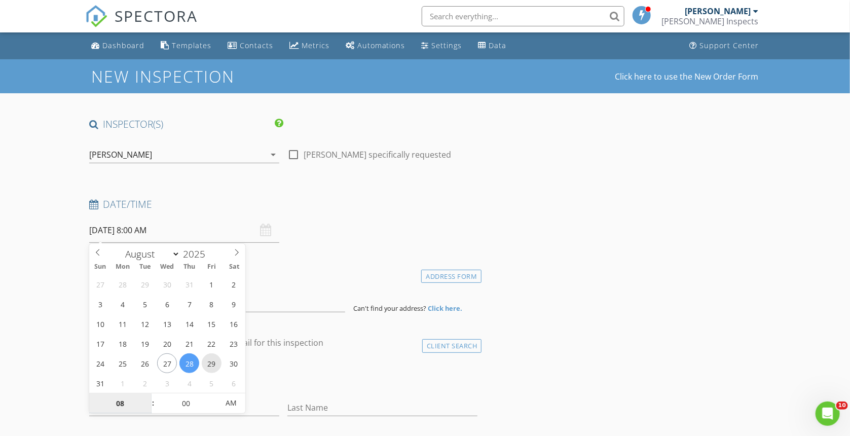
type input "[DATE] 8:00 AM"
type input "07"
type input "[DATE] 7:00 AM"
click at [147, 409] on span at bounding box center [148, 409] width 7 height 10
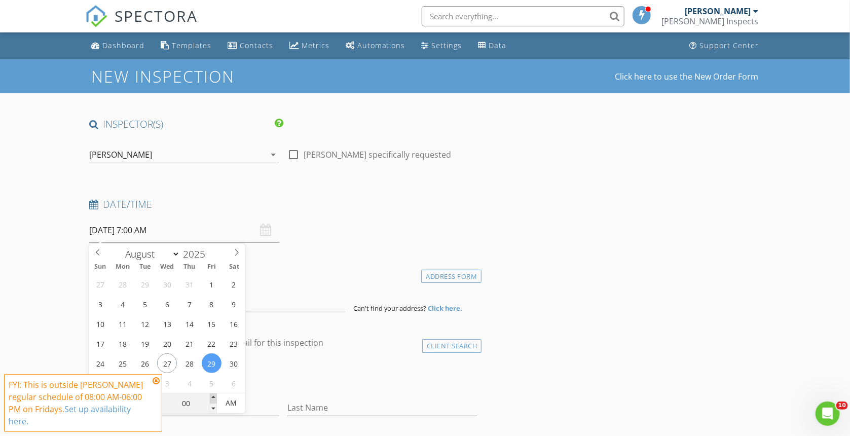
type input "05"
type input "[DATE] 7:05 AM"
click at [215, 397] on span at bounding box center [213, 398] width 7 height 10
type input "10"
type input "[DATE] 7:10 AM"
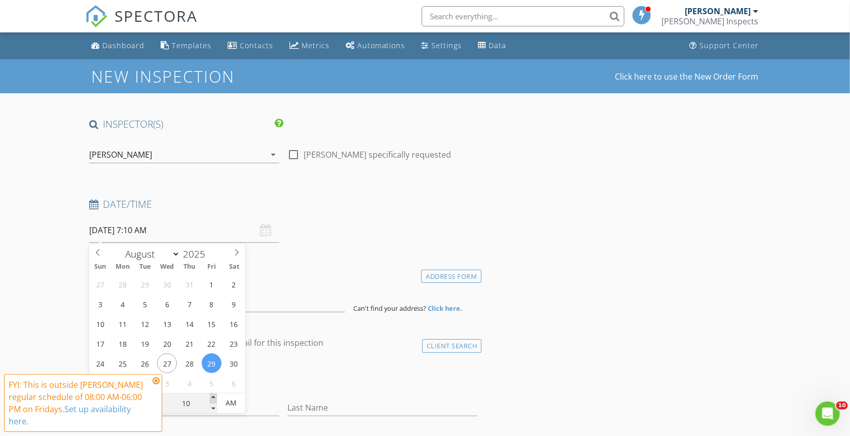
click at [215, 397] on span at bounding box center [213, 398] width 7 height 10
type input "15"
type input "[DATE] 7:15 AM"
click at [215, 397] on span at bounding box center [213, 398] width 7 height 10
type input "20"
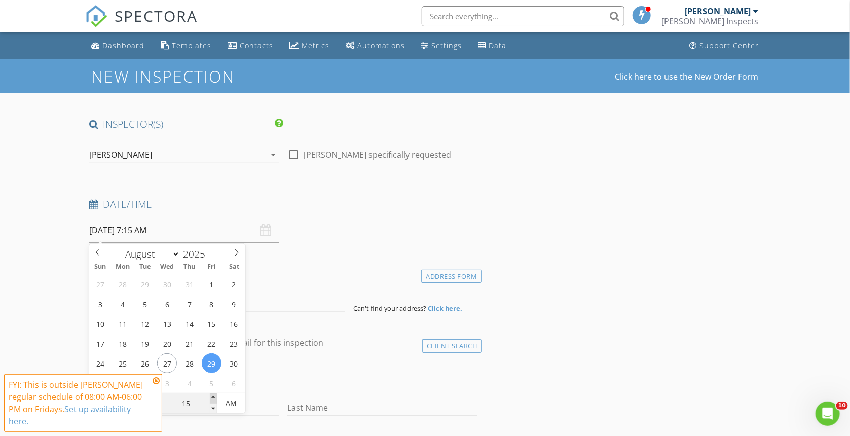
type input "[DATE] 7:20 AM"
click at [215, 397] on span at bounding box center [213, 398] width 7 height 10
type input "25"
type input "[DATE] 7:25 AM"
click at [215, 397] on span at bounding box center [213, 398] width 7 height 10
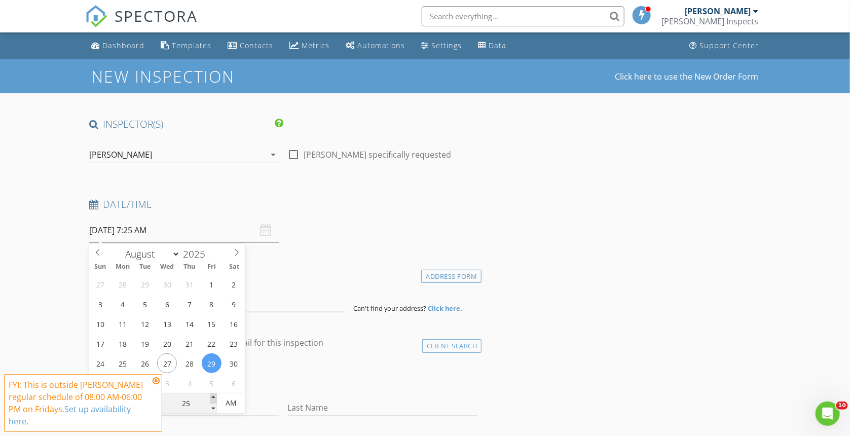
type input "30"
type input "[DATE] 7:30 AM"
click at [215, 397] on span at bounding box center [213, 398] width 7 height 10
type input "35"
type input "[DATE] 7:35 AM"
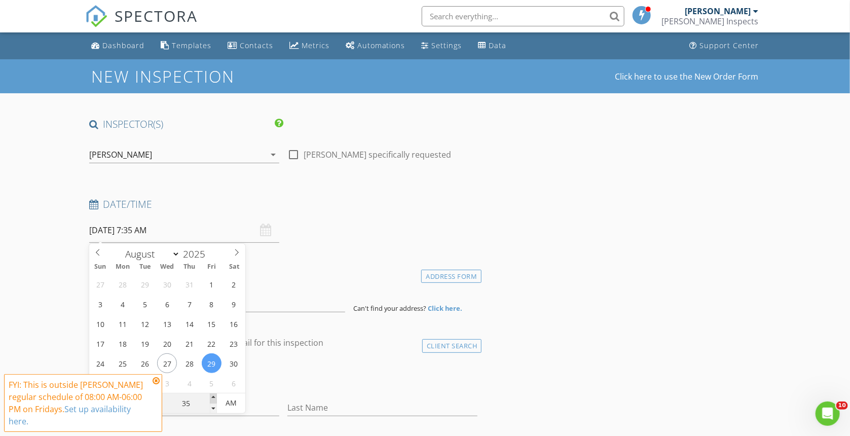
click at [214, 396] on span at bounding box center [213, 398] width 7 height 10
type input "40"
type input "[DATE] 7:40 AM"
click at [213, 395] on span at bounding box center [213, 398] width 7 height 10
type input "45"
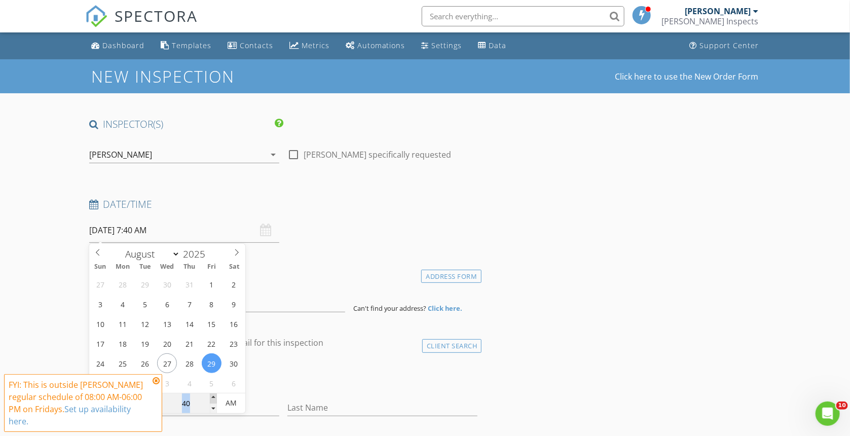
type input "[DATE] 7:45 AM"
click at [213, 395] on span at bounding box center [213, 398] width 7 height 10
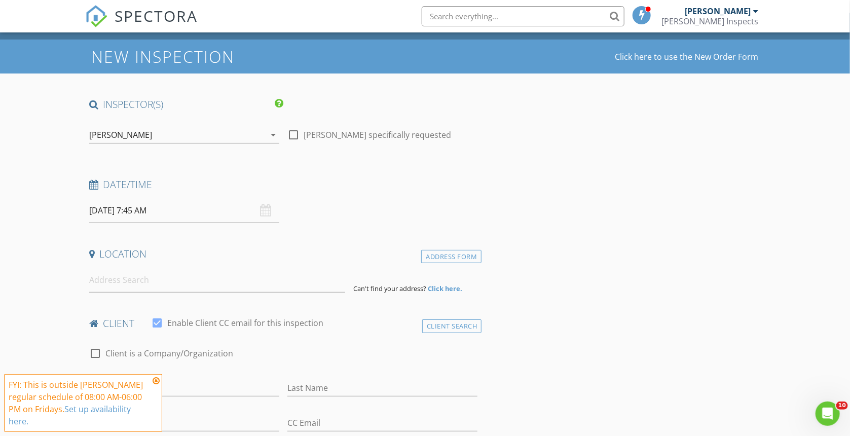
scroll to position [54, 0]
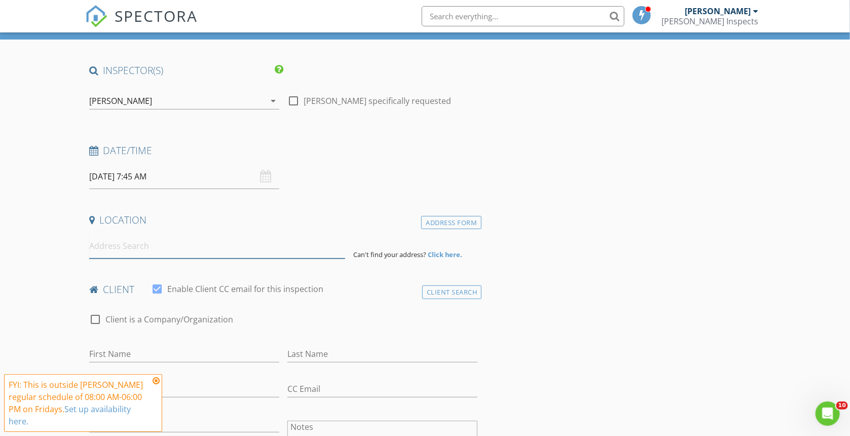
click at [231, 247] on input at bounding box center [217, 246] width 257 height 25
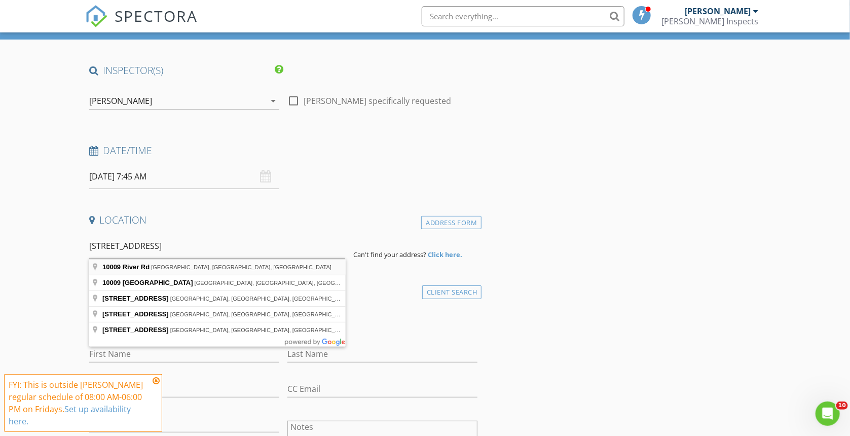
type input "[STREET_ADDRESS]"
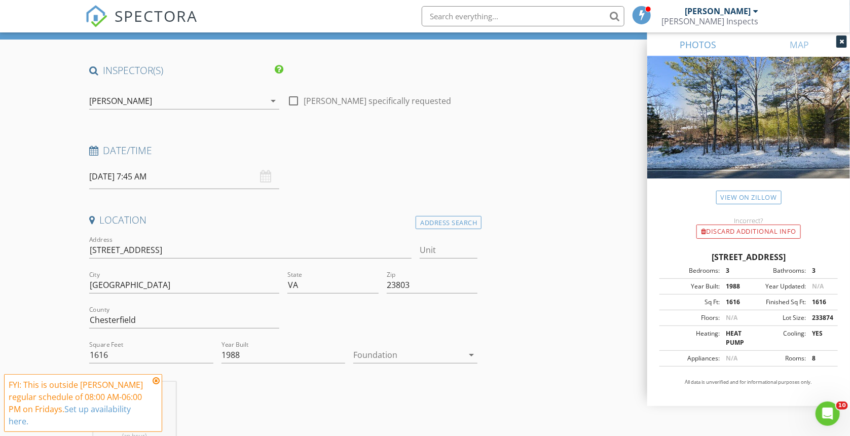
click at [156, 381] on icon at bounding box center [156, 381] width 7 height 8
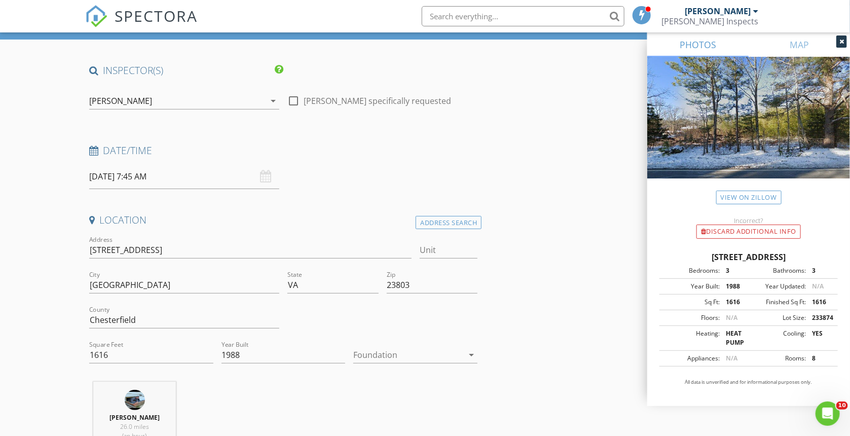
click at [455, 354] on div at bounding box center [408, 355] width 110 height 16
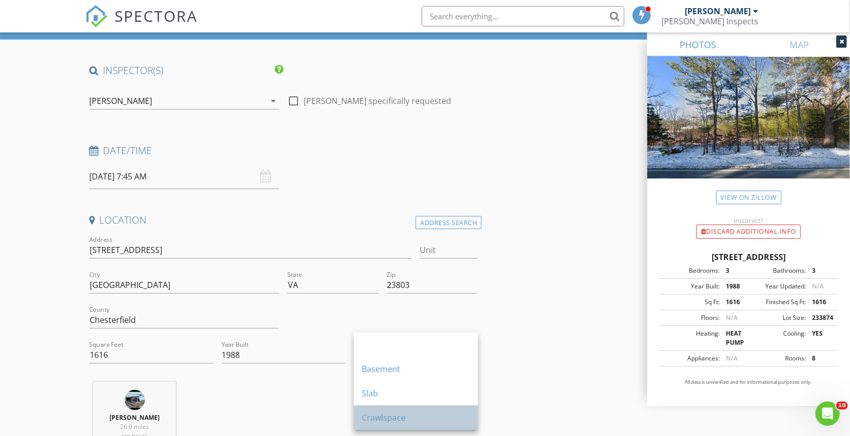
click at [391, 414] on div "Crawlspace" at bounding box center [416, 418] width 108 height 12
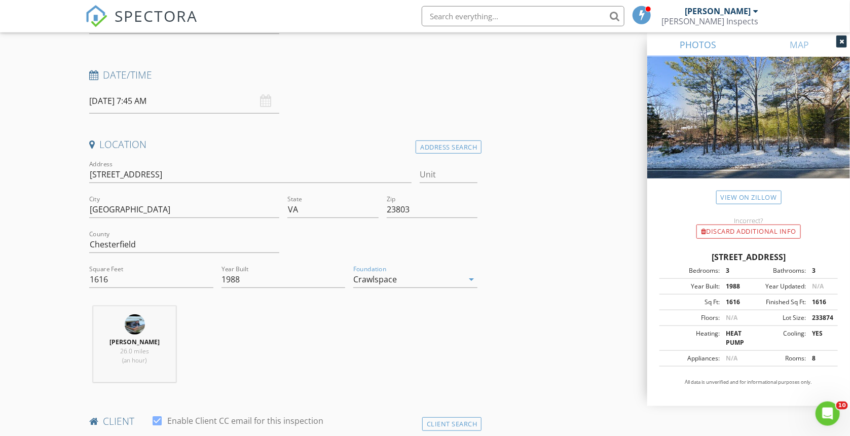
scroll to position [269, 0]
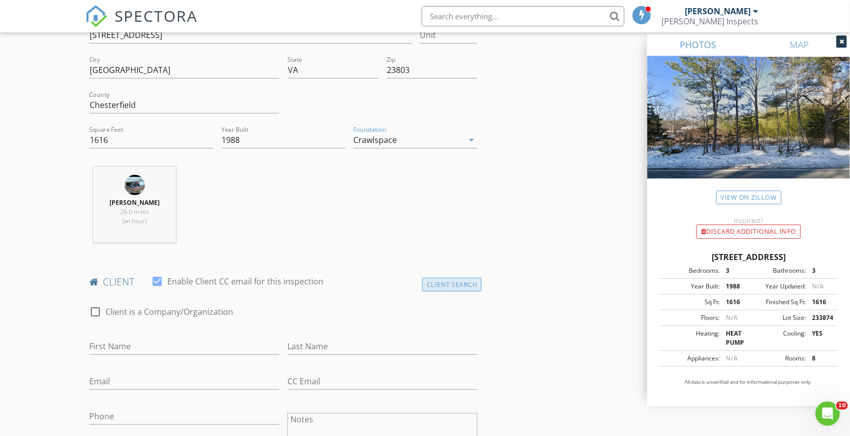
click at [468, 283] on div "Client Search" at bounding box center [452, 285] width 60 height 14
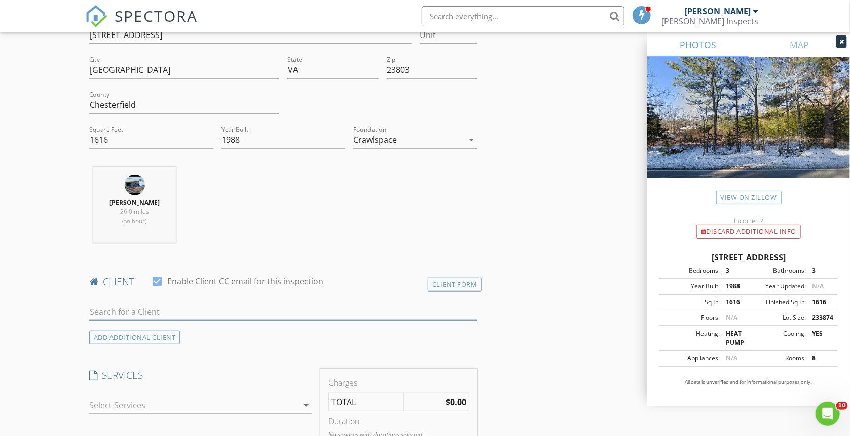
click at [217, 316] on input "text" at bounding box center [283, 312] width 389 height 17
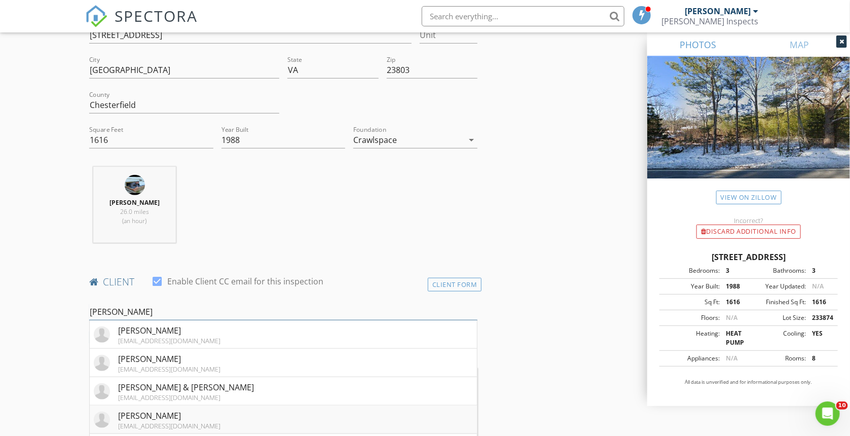
type input "[PERSON_NAME]"
click at [192, 414] on li "[PERSON_NAME] [EMAIL_ADDRESS][DOMAIN_NAME]" at bounding box center [284, 420] width 388 height 28
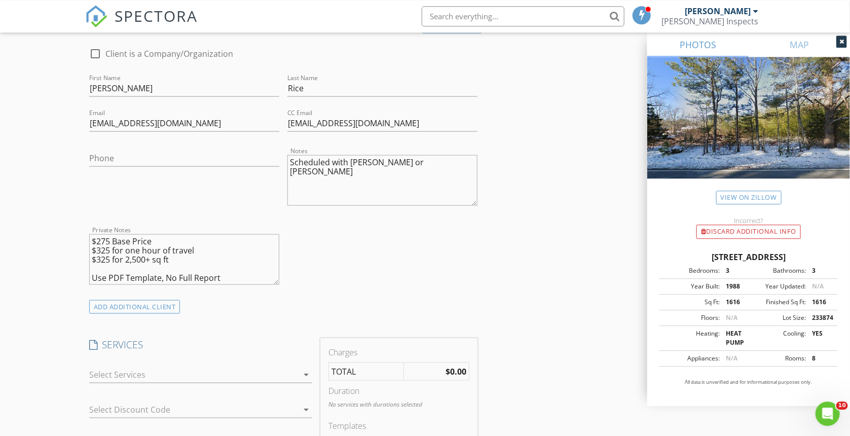
scroll to position [538, 0]
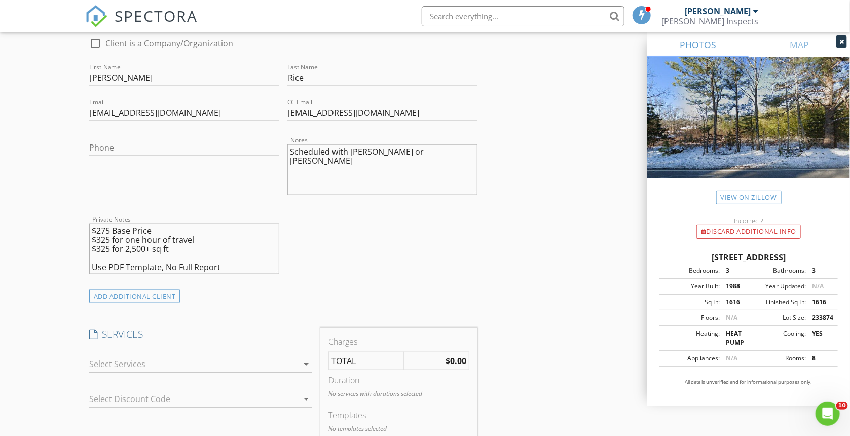
click at [174, 247] on textarea "$275 Base Price $325 for one hour of travel $325 for 2,500+ sq ft Use PDF Templ…" at bounding box center [184, 249] width 190 height 51
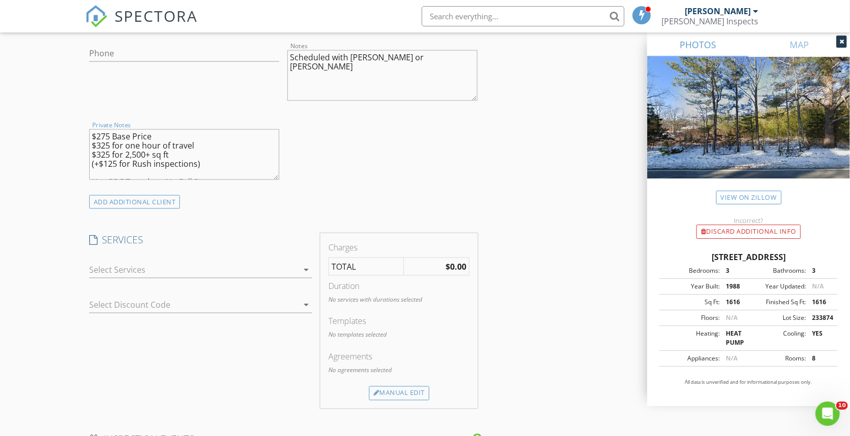
scroll to position [645, 0]
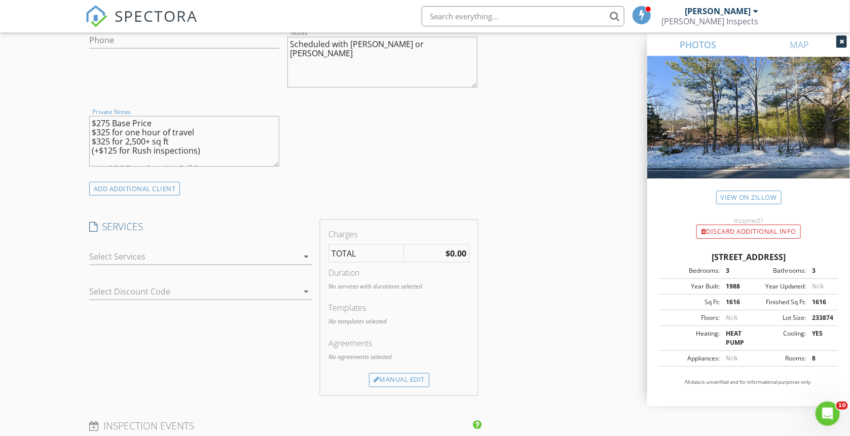
type textarea "$275 Base Price $325 for one hour of travel $325 for 2,500+ sq ft (+$125 for Ru…"
click at [129, 261] on div at bounding box center [193, 256] width 209 height 16
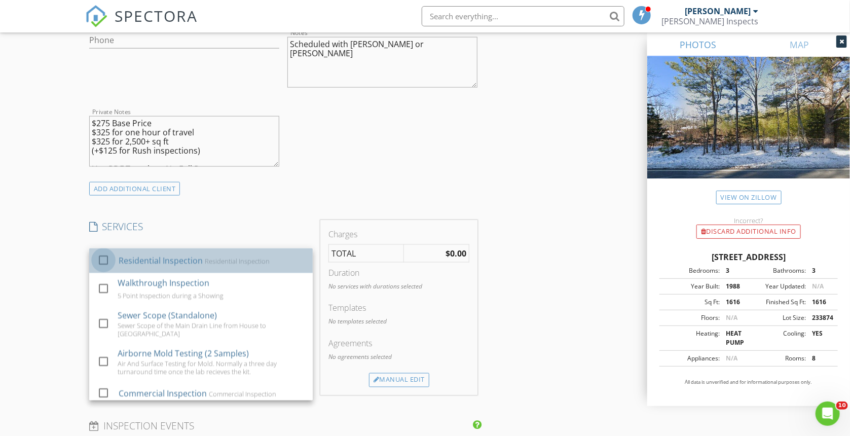
click at [103, 261] on div at bounding box center [103, 260] width 17 height 17
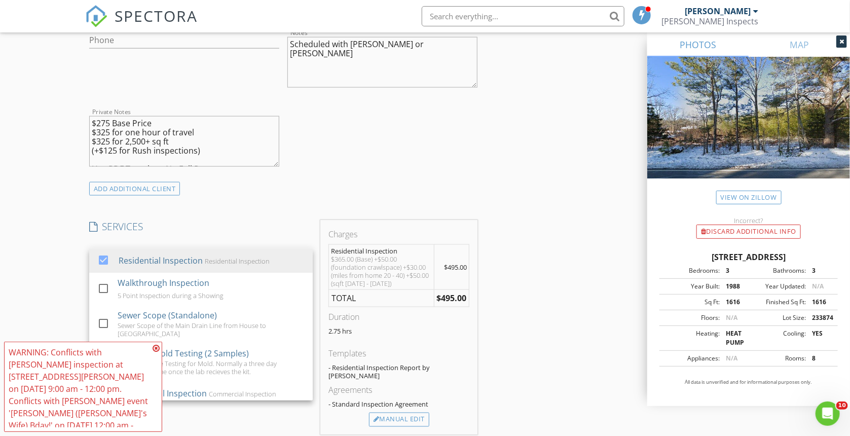
click at [566, 263] on div "INSPECTOR(S) check_box [PERSON_NAME] PRIMARY [PERSON_NAME] arrow_drop_down chec…" at bounding box center [425, 324] width 681 height 1702
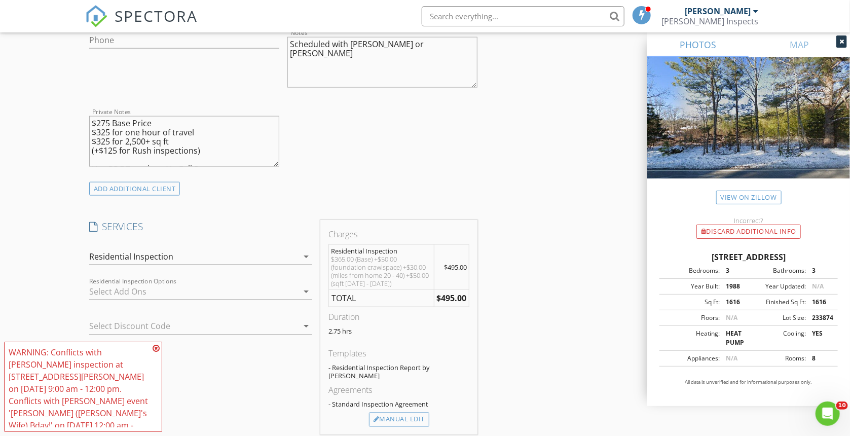
scroll to position [753, 0]
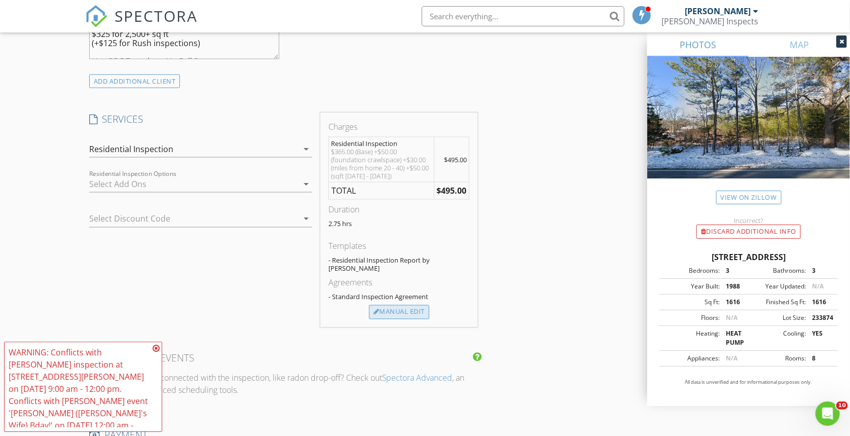
click at [404, 310] on div "Manual Edit" at bounding box center [399, 312] width 60 height 14
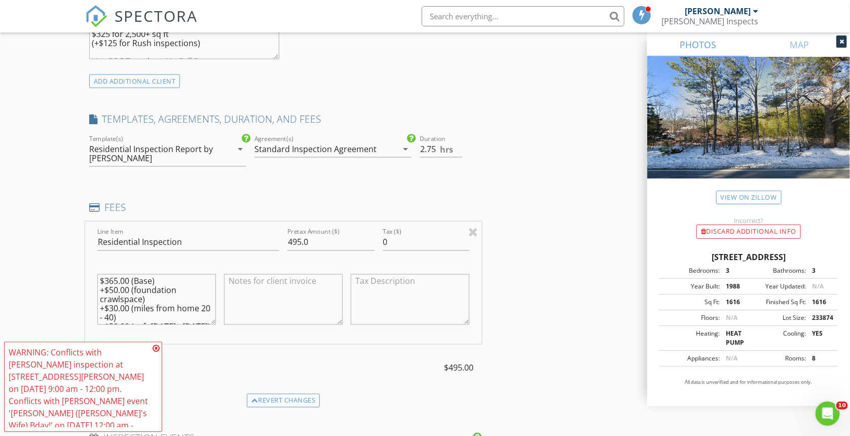
click at [308, 148] on div "Standard Inspection Agreement" at bounding box center [316, 149] width 122 height 9
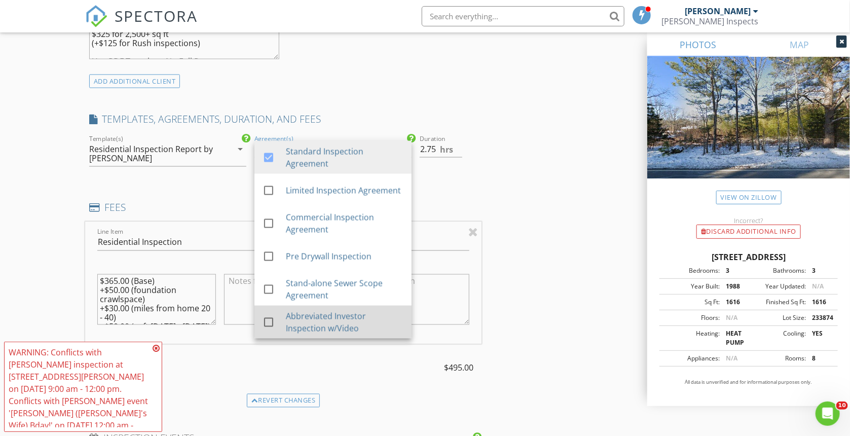
click at [265, 323] on div at bounding box center [268, 322] width 17 height 17
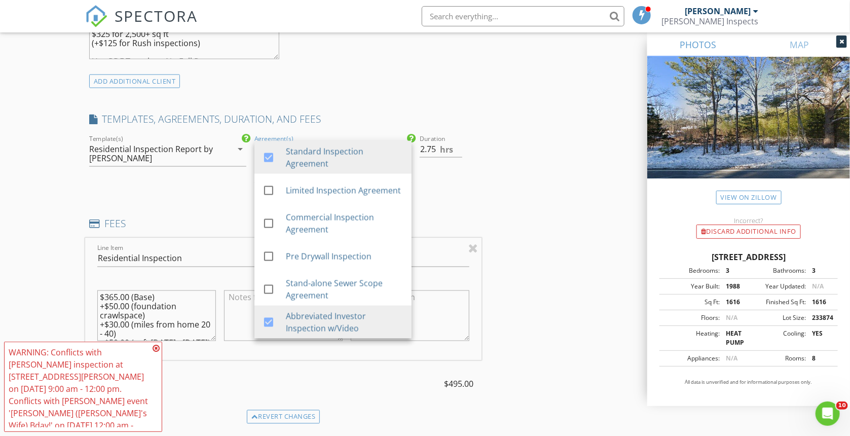
drag, startPoint x: 536, startPoint y: 200, endPoint x: 499, endPoint y: 177, distance: 43.7
click at [535, 199] on div "INSPECTOR(S) check_box [PERSON_NAME] PRIMARY [PERSON_NAME] arrow_drop_down chec…" at bounding box center [425, 264] width 681 height 1799
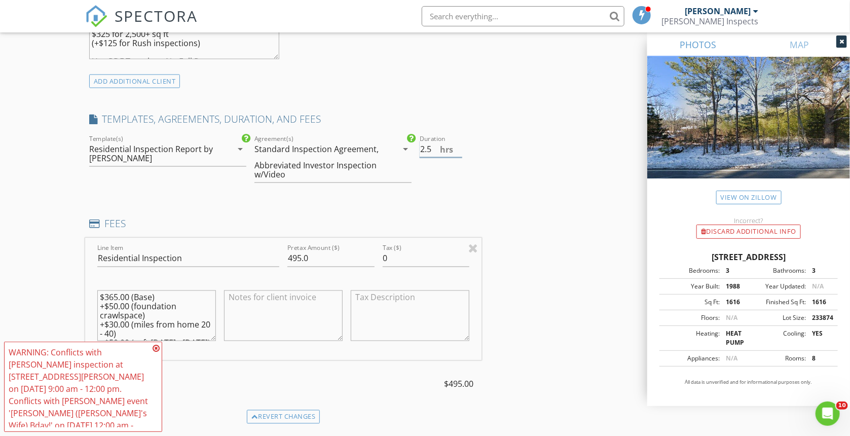
click at [457, 151] on input "2.5" at bounding box center [441, 149] width 43 height 17
click at [457, 151] on input "2" at bounding box center [441, 149] width 43 height 17
click at [457, 151] on input "1.5" at bounding box center [441, 149] width 43 height 17
type input "1"
click at [457, 151] on input "1" at bounding box center [441, 149] width 43 height 17
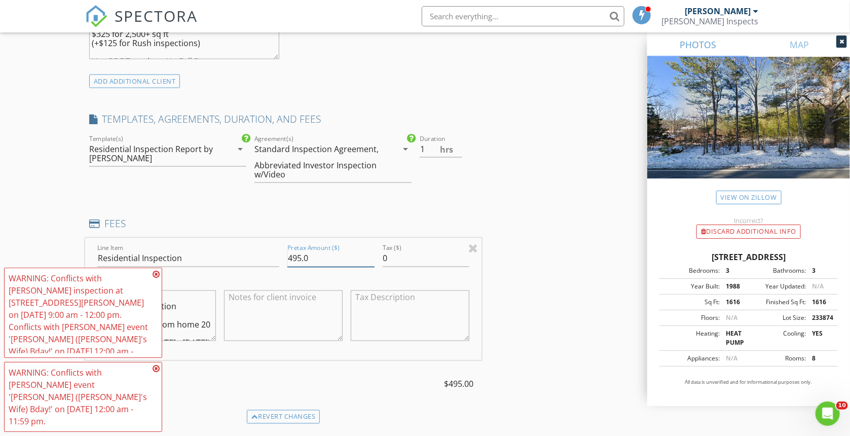
drag, startPoint x: 311, startPoint y: 256, endPoint x: 245, endPoint y: 250, distance: 66.1
click at [288, 250] on input "495.0" at bounding box center [331, 258] width 87 height 17
type input "425"
click at [238, 311] on textarea at bounding box center [283, 316] width 119 height 51
click at [313, 308] on textarea "$300 Abbreviated Inspection w/Video and PDF (" at bounding box center [283, 316] width 119 height 51
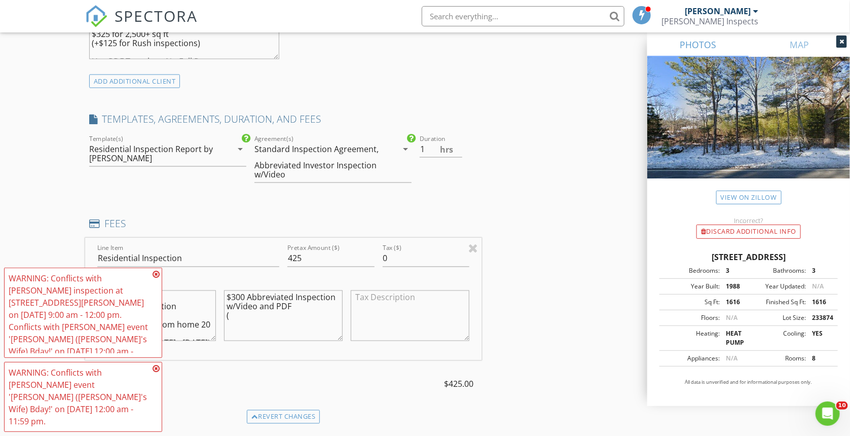
click at [157, 278] on icon at bounding box center [156, 274] width 7 height 8
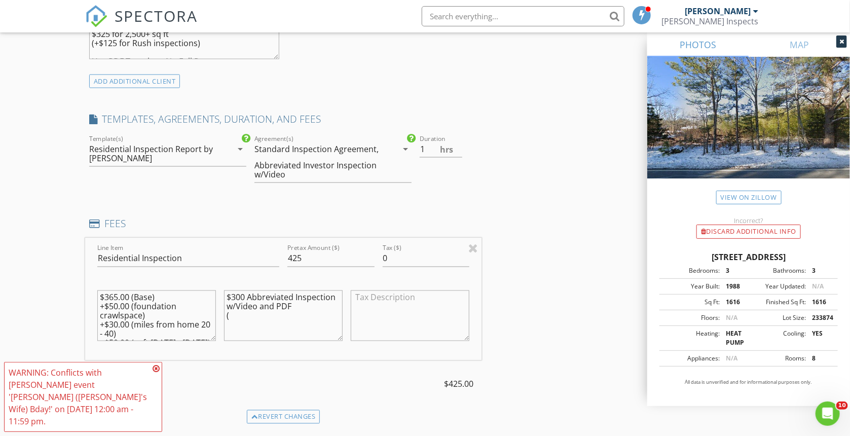
click at [156, 373] on icon at bounding box center [156, 369] width 7 height 8
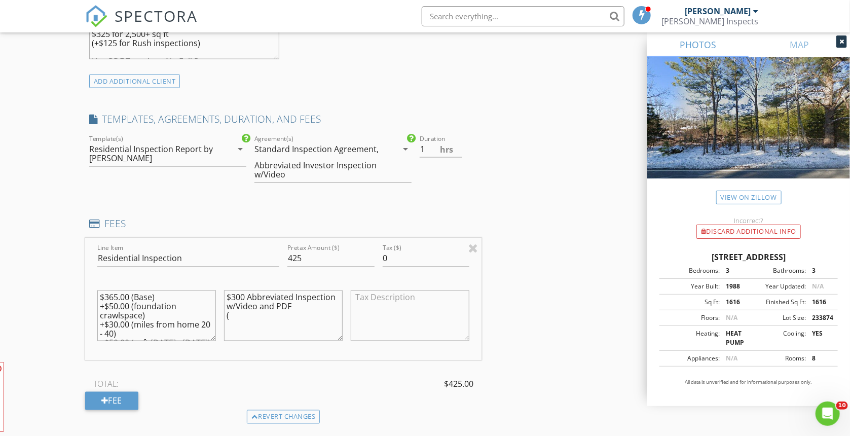
click at [307, 315] on textarea "$300 Abbreviated Inspection w/Video and PDF (" at bounding box center [283, 316] width 119 height 51
click at [308, 308] on textarea "$300 Abbreviated Inspection w/Video and PDF (" at bounding box center [283, 316] width 119 height 51
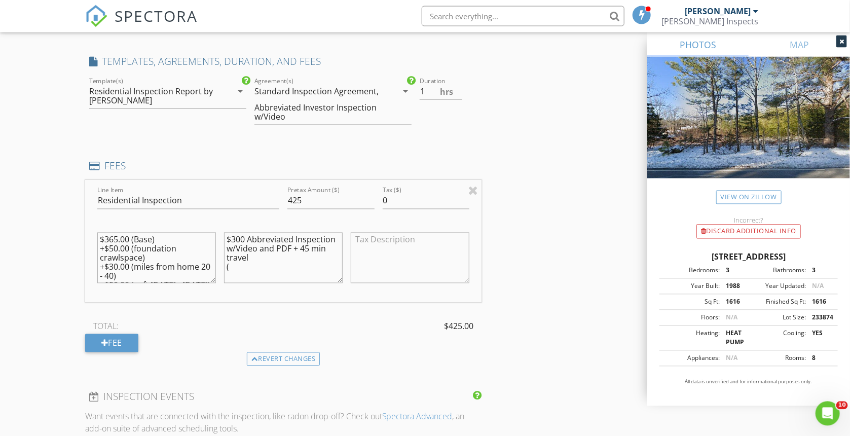
scroll to position [860, 0]
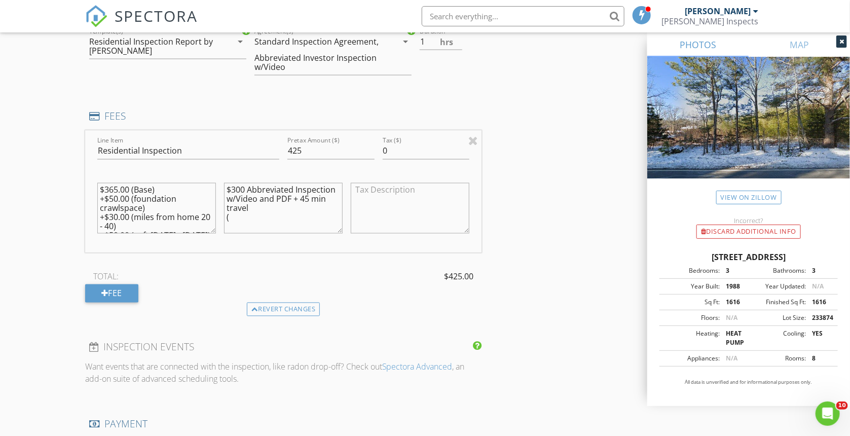
click at [233, 217] on textarea "$300 Abbreviated Inspection w/Video and PDF + 45 min travel (" at bounding box center [283, 208] width 119 height 51
click at [263, 206] on textarea "$300 Abbreviated Inspection w/Video and PDF + 45 min travel (+$125 Rush Schedul…" at bounding box center [283, 208] width 119 height 51
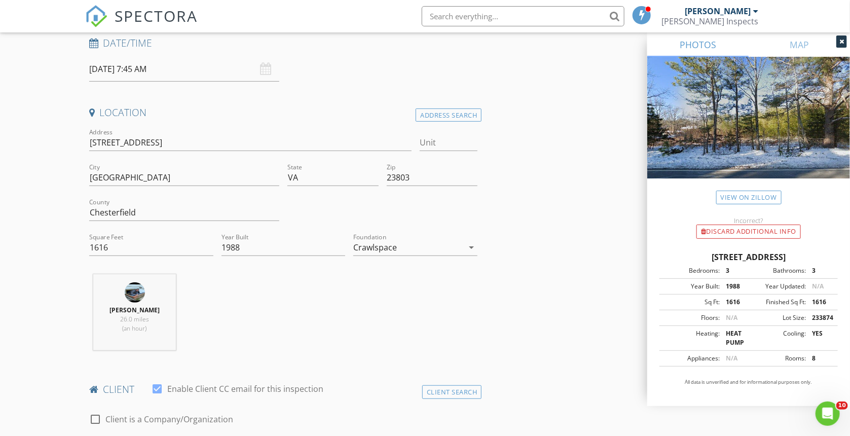
scroll to position [0, 0]
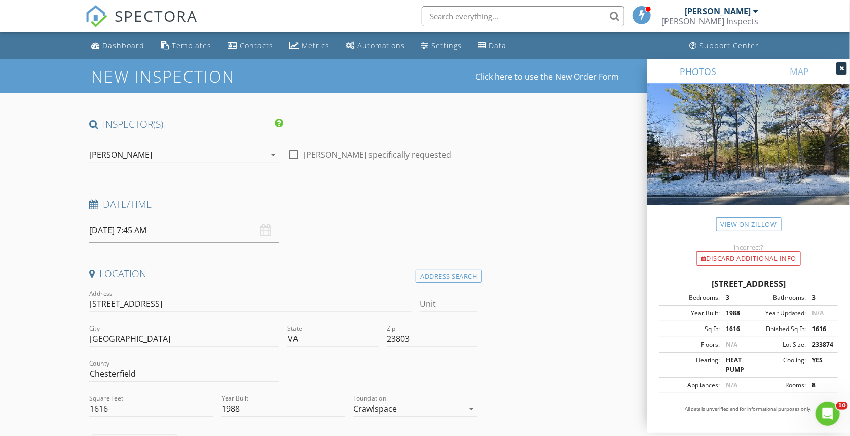
type textarea "$300 Abbreviated Inspection w/Video and PDF + 45 min travel (+$125 Rush Schedul…"
click at [153, 232] on input "[DATE] 7:45 AM" at bounding box center [184, 230] width 190 height 25
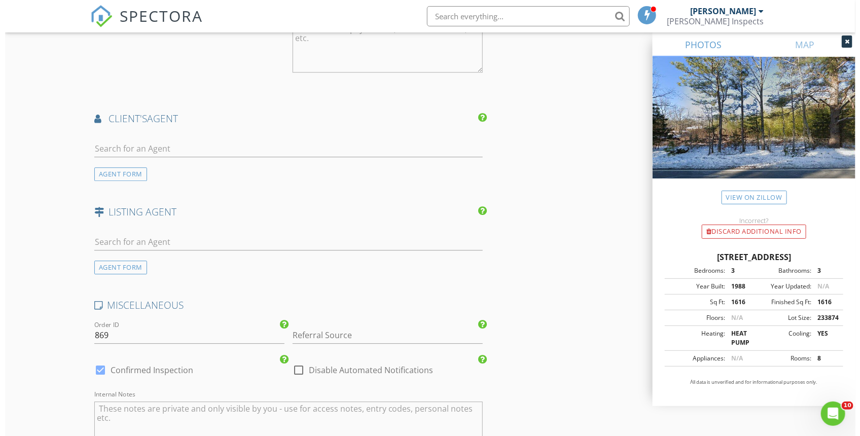
scroll to position [1503, 0]
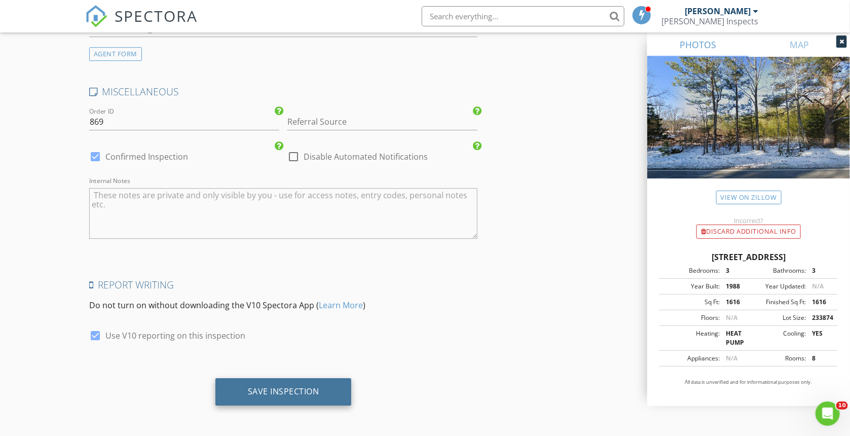
click at [320, 392] on div "Save Inspection" at bounding box center [284, 391] width 136 height 27
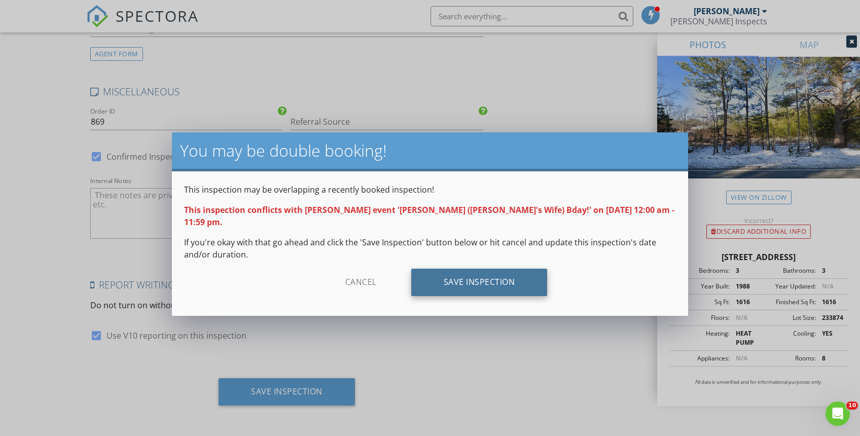
click at [456, 269] on div "Save Inspection" at bounding box center [479, 282] width 136 height 27
